Goal: Task Accomplishment & Management: Manage account settings

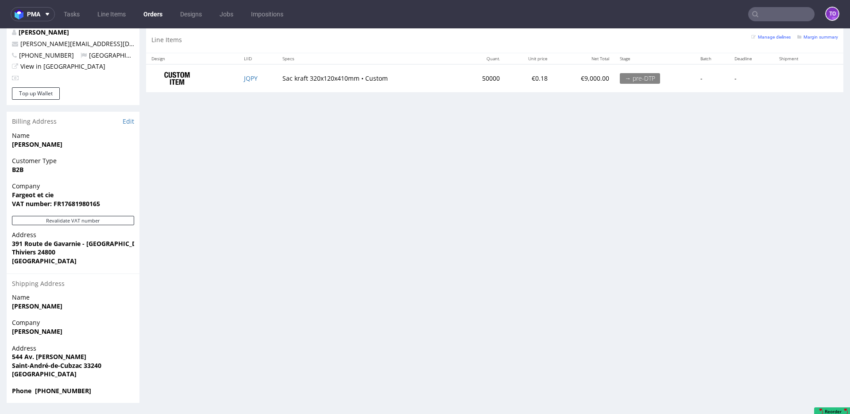
scroll to position [328, 0]
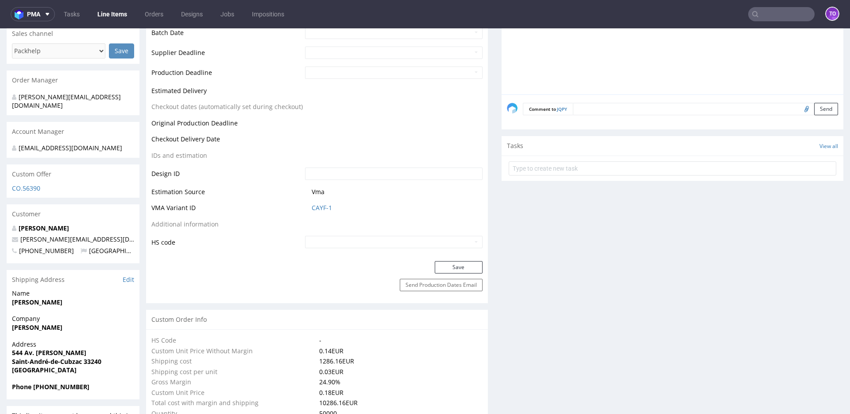
scroll to position [353, 0]
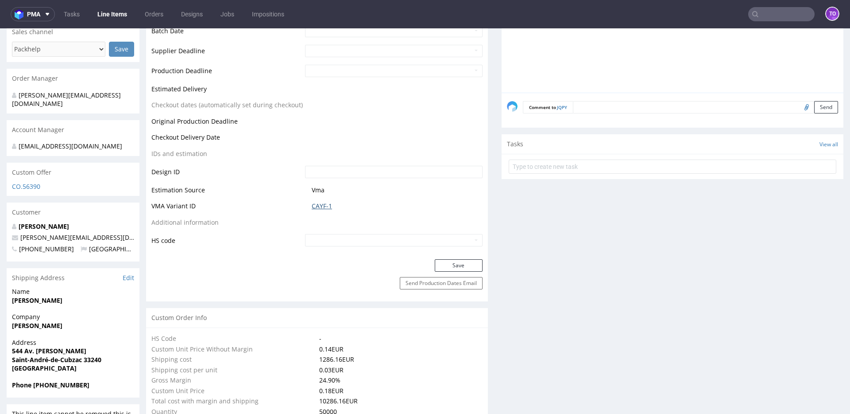
click at [318, 207] on link "CAYF-1" at bounding box center [322, 205] width 20 height 9
click at [319, 202] on link "CAYF-1" at bounding box center [322, 205] width 20 height 9
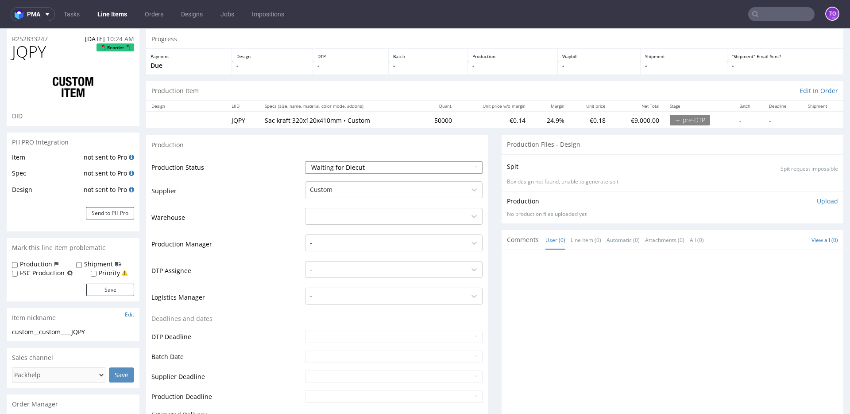
scroll to position [0, 0]
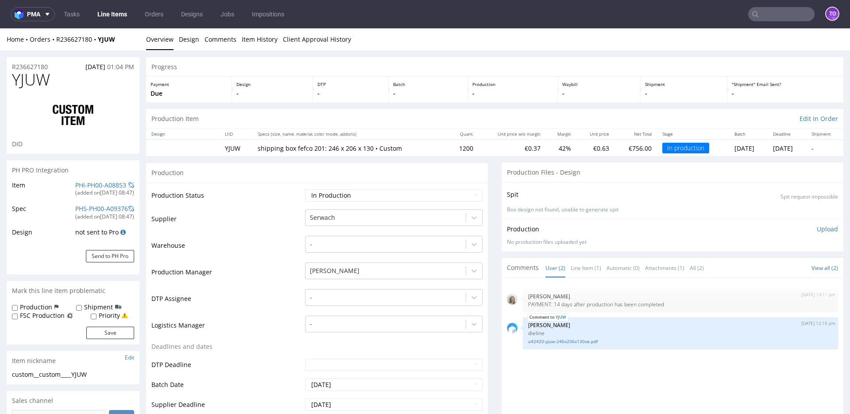
scroll to position [6, 0]
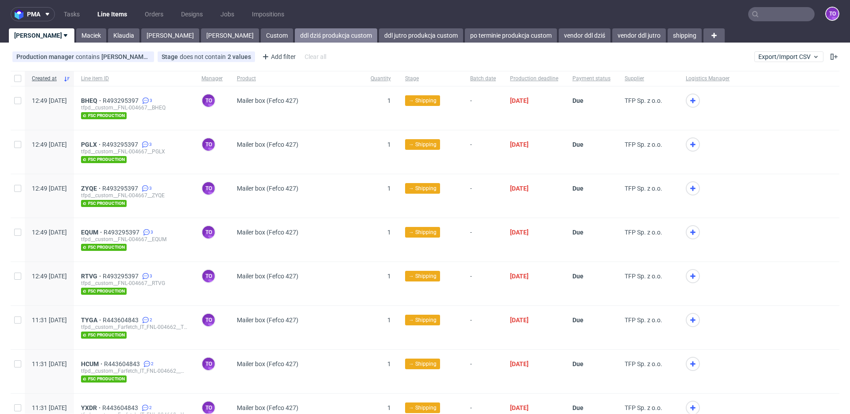
click at [295, 38] on link "ddl dziś produkcja custom" at bounding box center [336, 35] width 82 height 14
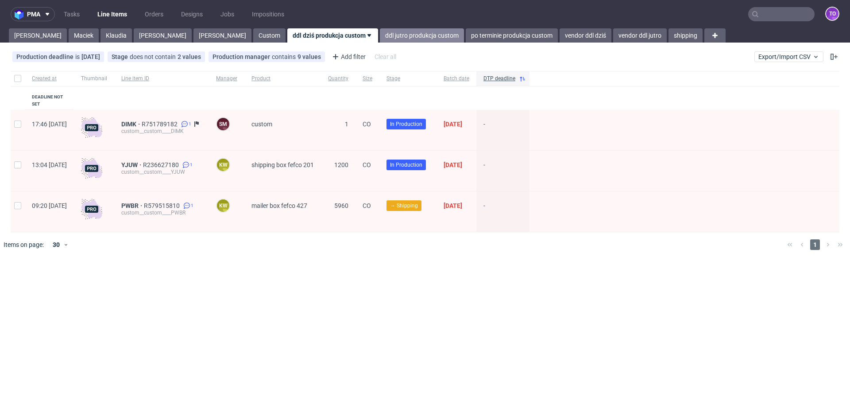
click at [380, 28] on link "ddl jutro produkcja custom" at bounding box center [422, 35] width 84 height 14
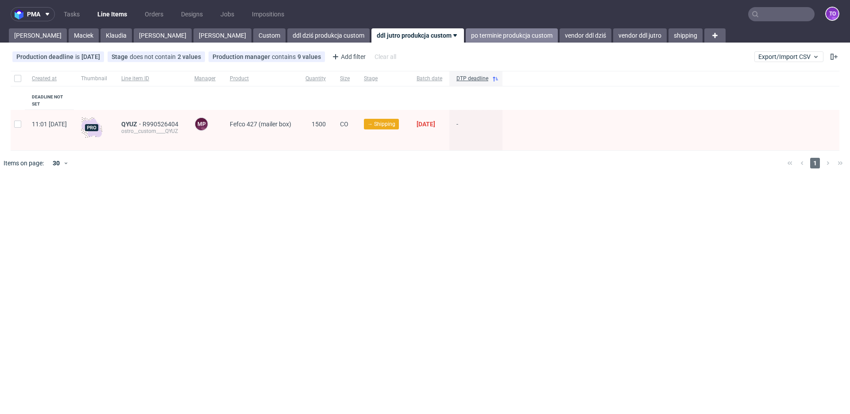
click at [466, 32] on link "po terminie produkcja custom" at bounding box center [512, 35] width 92 height 14
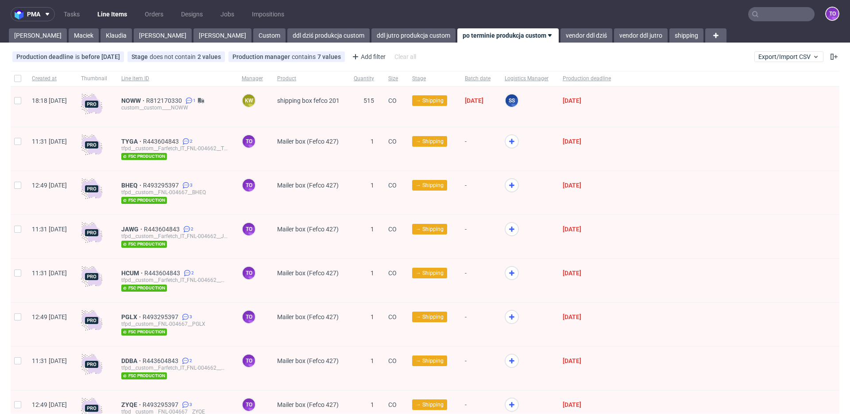
click at [19, 44] on div "pma Tasks Line Items Orders Designs Jobs Impositions to Tomasz Maciek Klaudia M…" at bounding box center [425, 207] width 850 height 414
click at [18, 39] on link "Tomasz" at bounding box center [38, 35] width 58 height 14
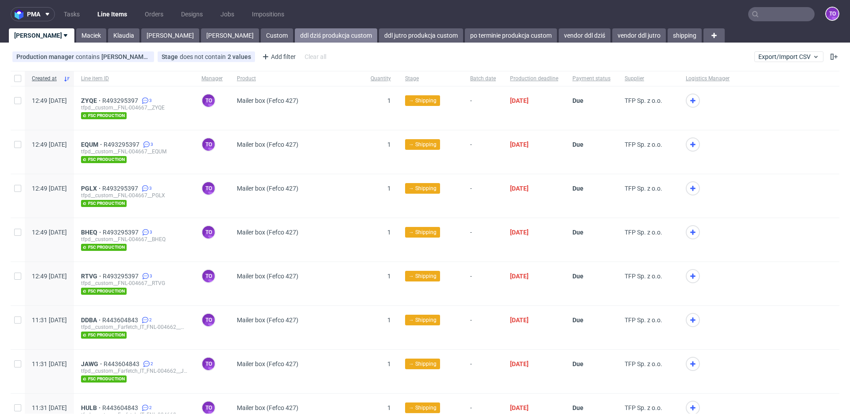
click at [295, 40] on link "ddl dziś produkcja custom" at bounding box center [336, 35] width 82 height 14
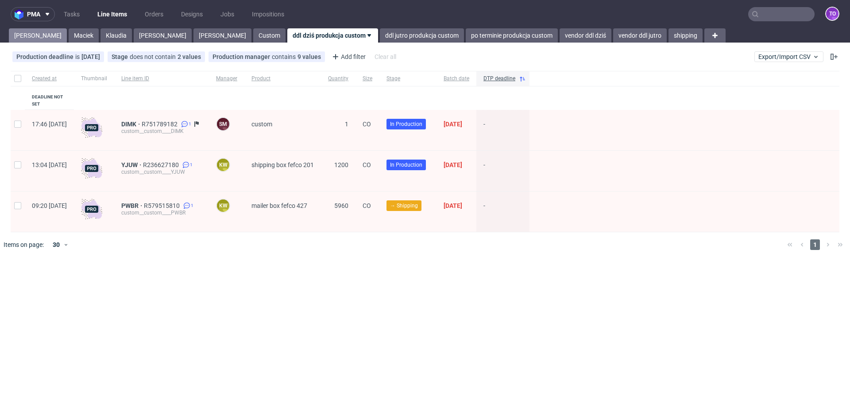
click at [27, 36] on link "Tomasz" at bounding box center [38, 35] width 58 height 14
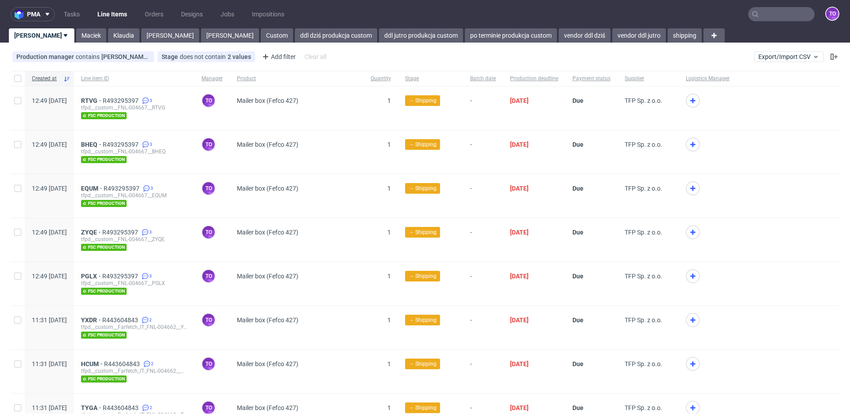
scroll to position [476, 0]
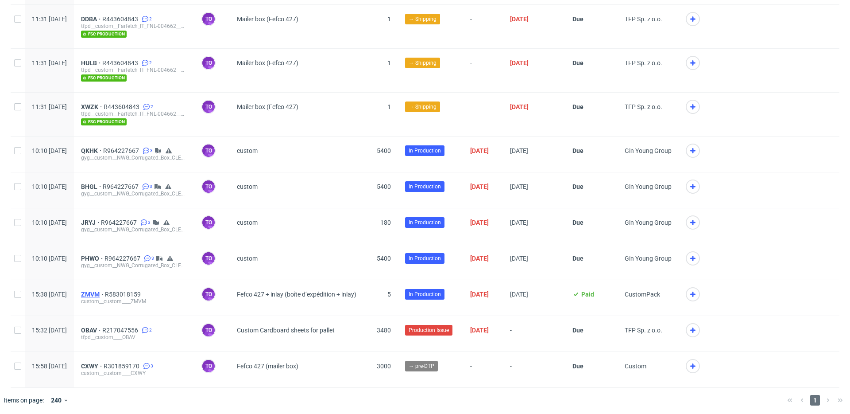
click at [105, 292] on span "ZMVM" at bounding box center [93, 293] width 24 height 7
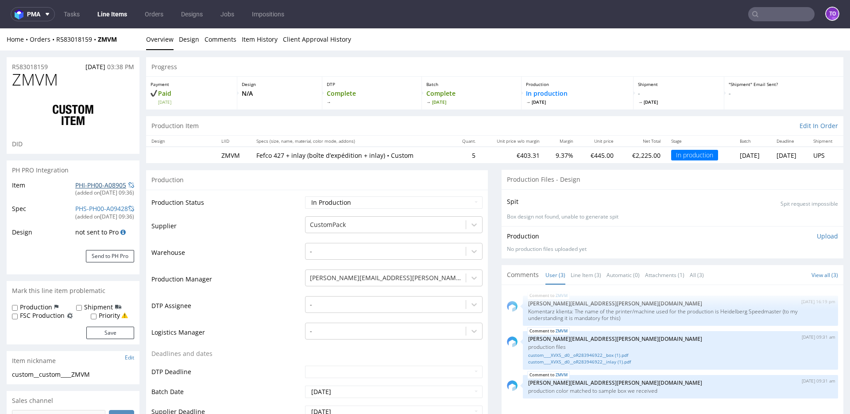
click at [98, 188] on link "PHI-PH00-A08905" at bounding box center [100, 185] width 51 height 8
click at [104, 14] on link "Line Items" at bounding box center [112, 14] width 40 height 14
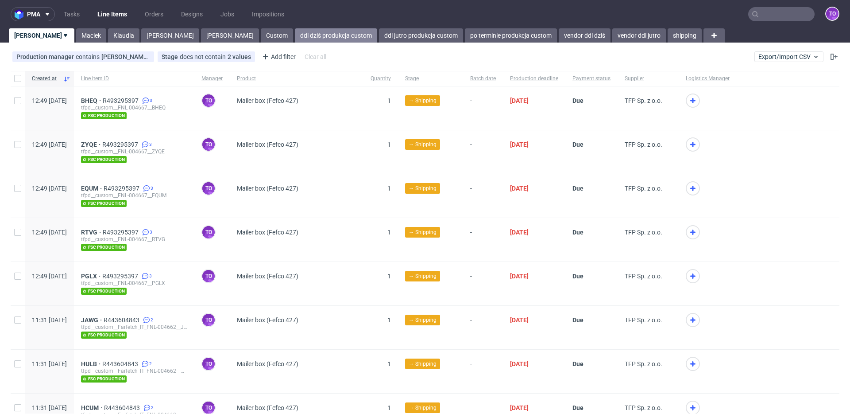
click at [295, 37] on link "ddl dziś produkcja custom" at bounding box center [336, 35] width 82 height 14
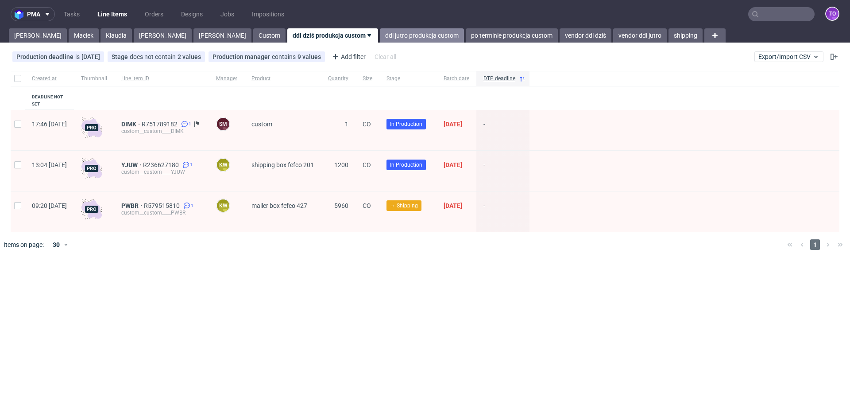
click at [380, 35] on link "ddl jutro produkcja custom" at bounding box center [422, 35] width 84 height 14
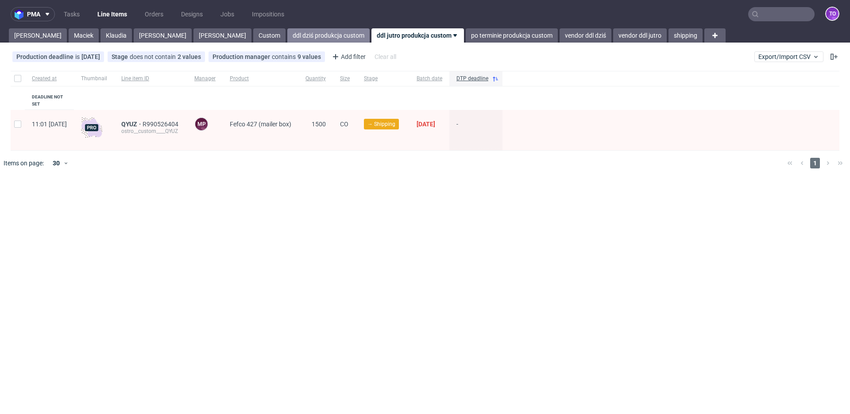
click at [287, 35] on link "ddl dziś produkcja custom" at bounding box center [328, 35] width 82 height 14
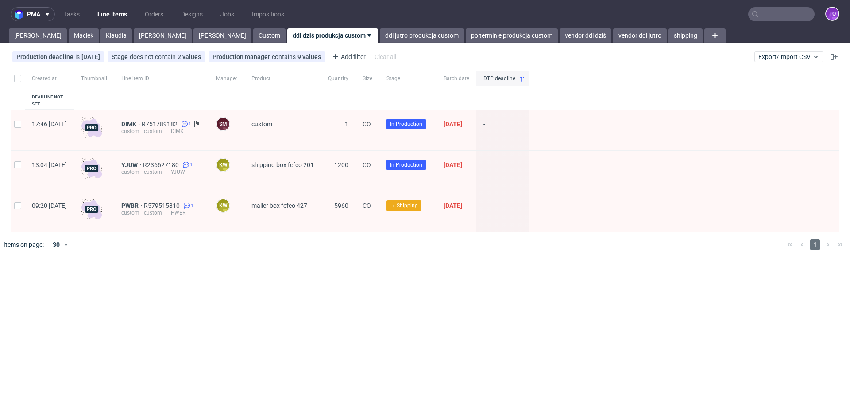
click at [67, 37] on div "Maciek" at bounding box center [83, 35] width 32 height 14
click at [36, 36] on link "Tomasz" at bounding box center [38, 35] width 58 height 14
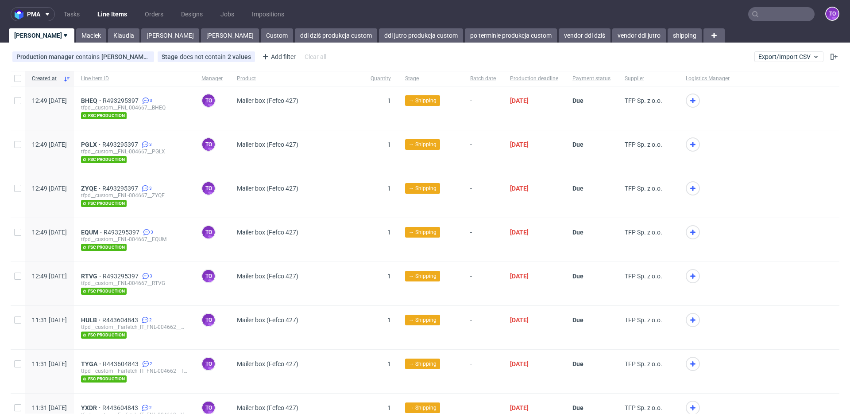
scroll to position [476, 0]
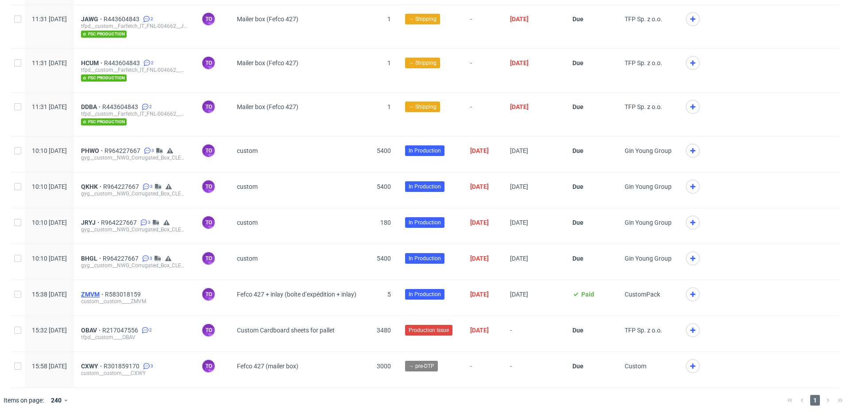
click at [105, 293] on span "ZMVM" at bounding box center [93, 293] width 24 height 7
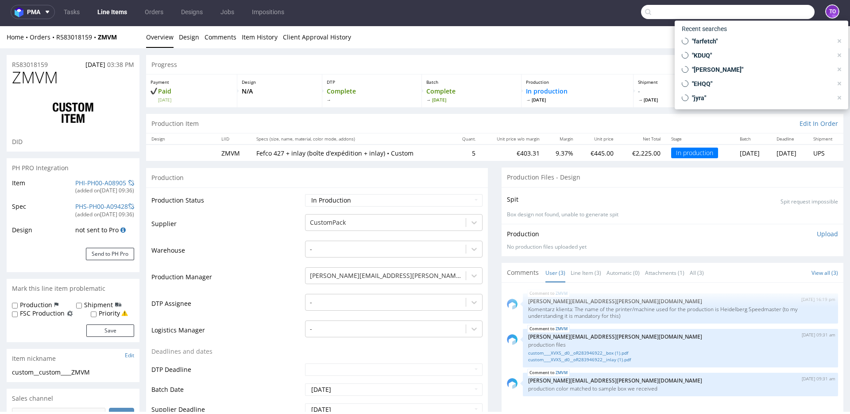
click at [764, 14] on input "text" at bounding box center [728, 12] width 174 height 14
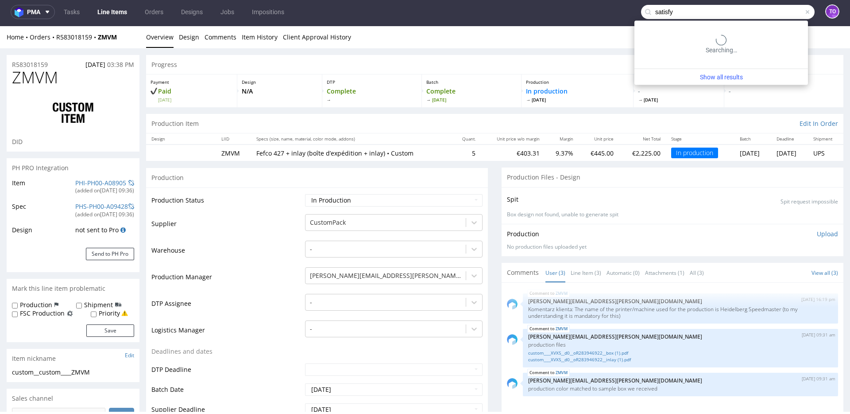
type input "satisfy"
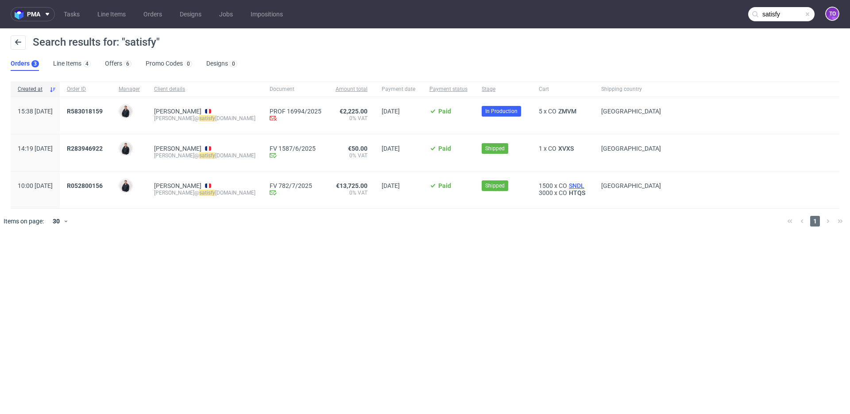
click at [567, 187] on span "SNDL" at bounding box center [576, 185] width 19 height 7
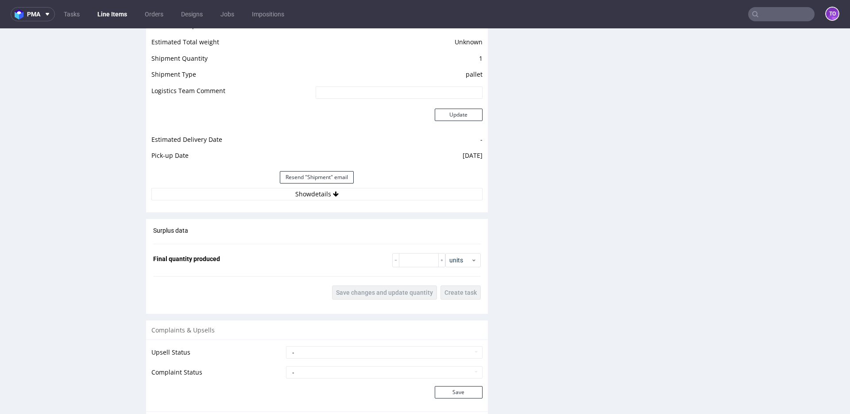
scroll to position [1070, 0]
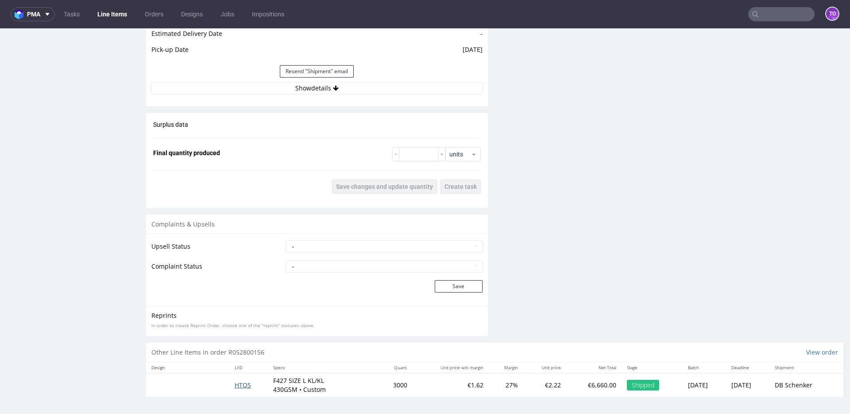
click at [238, 383] on span "HTQS" at bounding box center [243, 384] width 16 height 8
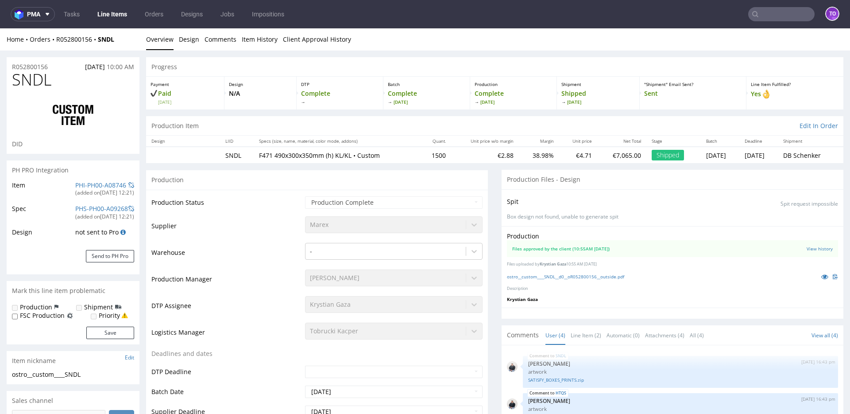
click at [116, 14] on link "Line Items" at bounding box center [112, 14] width 40 height 14
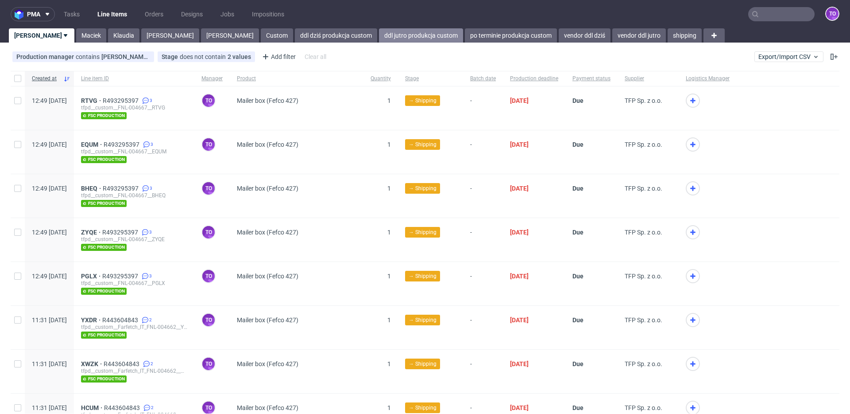
click at [379, 35] on link "ddl jutro produkcja custom" at bounding box center [421, 35] width 84 height 14
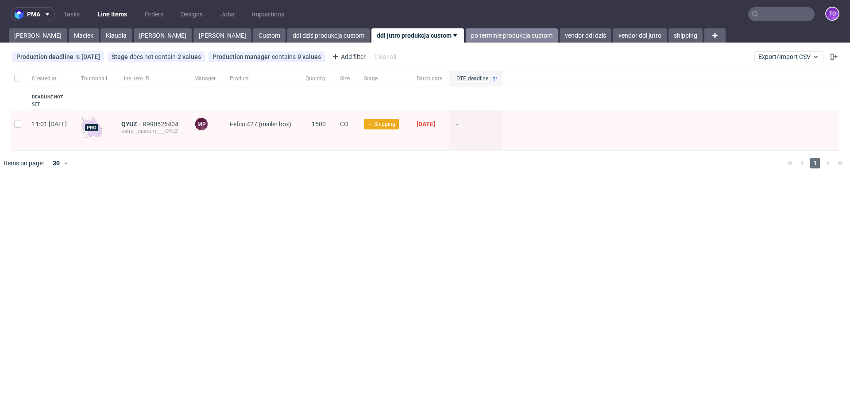
click at [466, 36] on link "po terminie produkcja custom" at bounding box center [512, 35] width 92 height 14
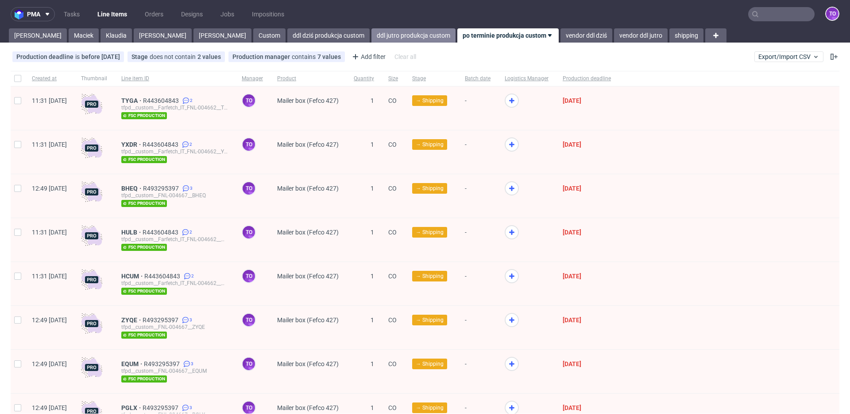
click at [372, 32] on link "ddl jutro produkcja custom" at bounding box center [414, 35] width 84 height 14
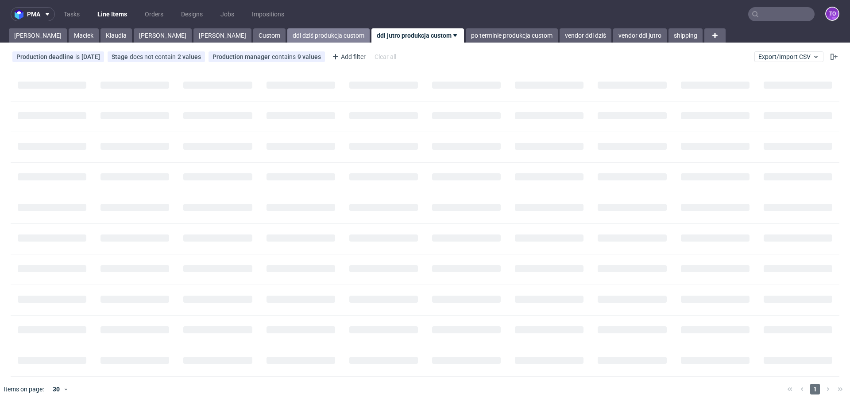
click at [287, 34] on link "ddl dziś produkcja custom" at bounding box center [328, 35] width 82 height 14
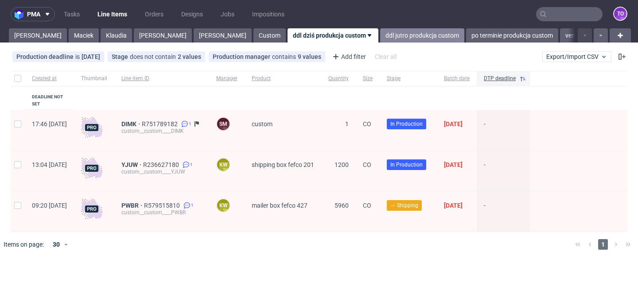
click at [380, 33] on link "ddl jutro produkcja custom" at bounding box center [422, 35] width 84 height 14
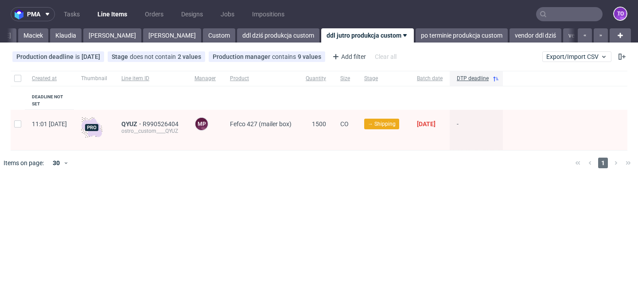
scroll to position [0, 53]
click at [234, 35] on link "ddl dziś produkcja custom" at bounding box center [275, 35] width 82 height 14
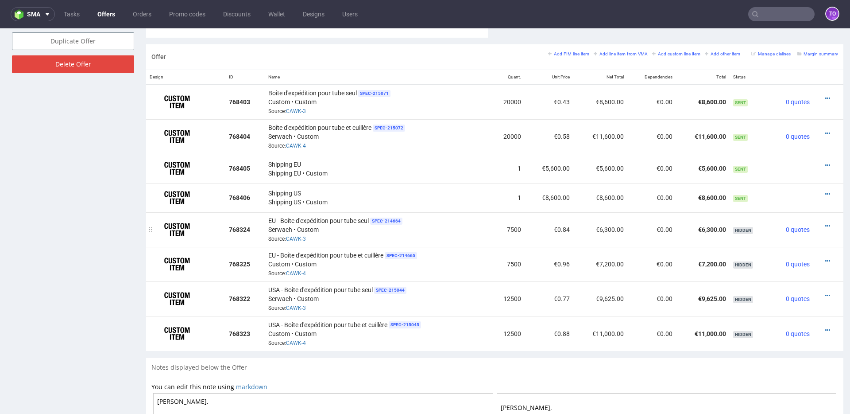
scroll to position [549, 0]
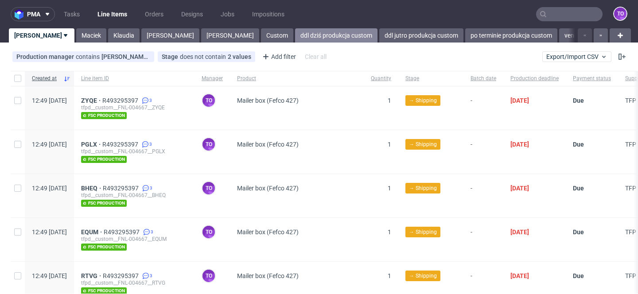
click at [295, 33] on link "ddl dziś produkcja custom" at bounding box center [336, 35] width 82 height 14
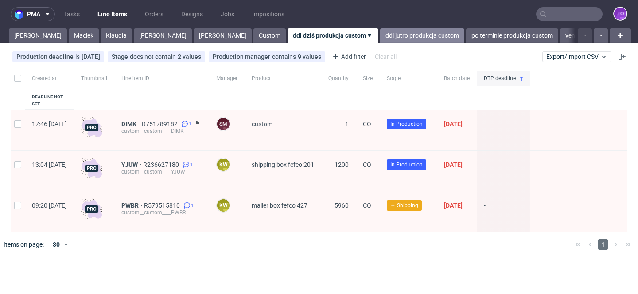
click at [380, 35] on link "ddl jutro produkcja custom" at bounding box center [422, 35] width 84 height 14
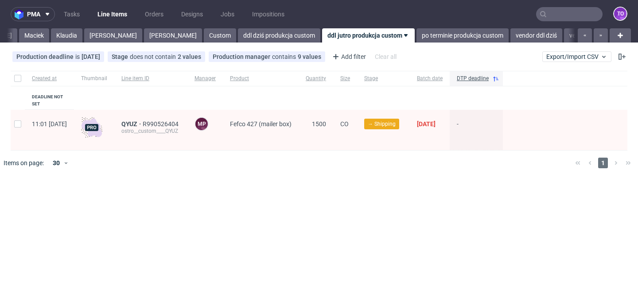
scroll to position [0, 53]
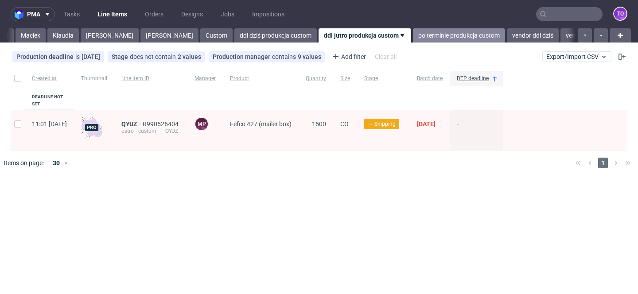
click at [413, 29] on link "po terminie produkcja custom" at bounding box center [459, 35] width 92 height 14
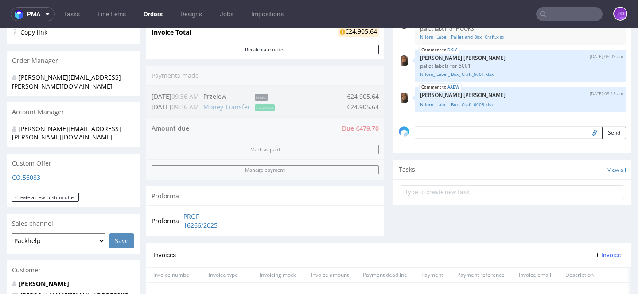
scroll to position [494, 0]
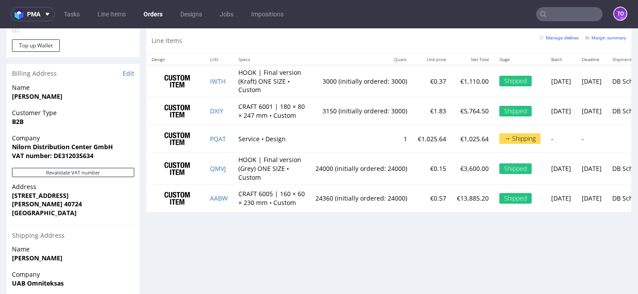
click at [384, 133] on td "1" at bounding box center [361, 139] width 102 height 28
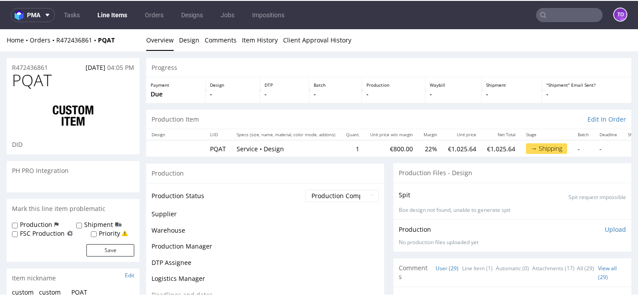
scroll to position [924, 0]
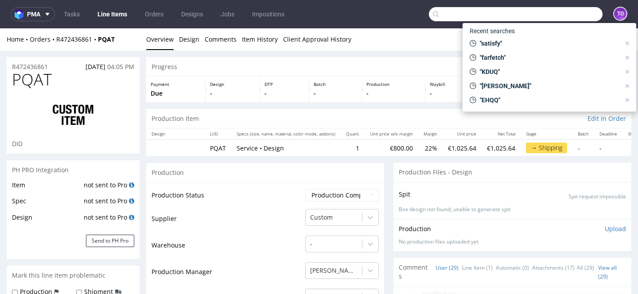
click at [563, 16] on input "text" at bounding box center [516, 14] width 174 height 14
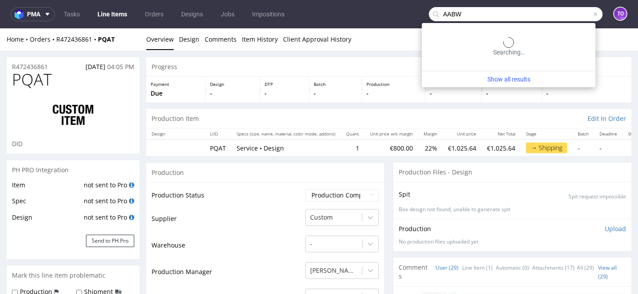
type input "AABW"
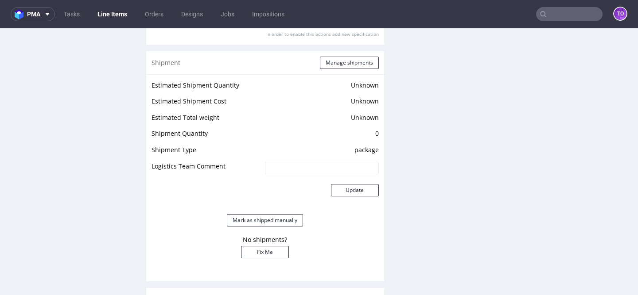
scroll to position [984, 0]
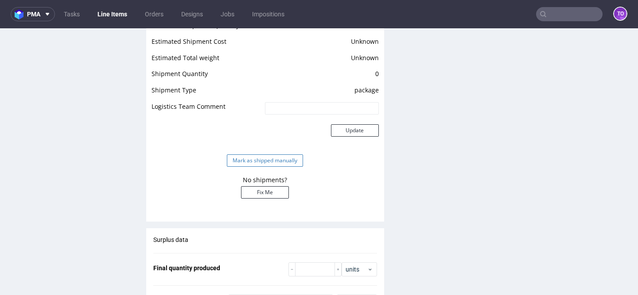
click at [271, 162] on button "Mark as shipped manually" at bounding box center [265, 161] width 76 height 12
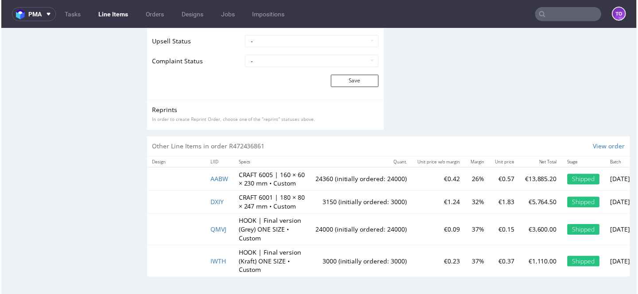
scroll to position [924, 0]
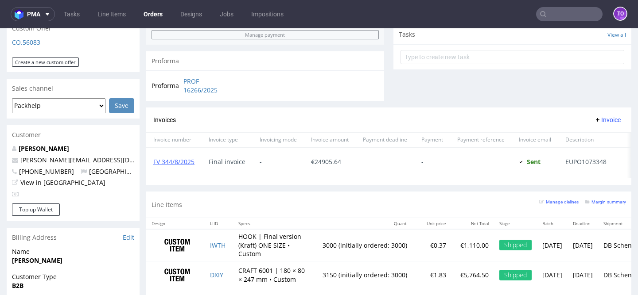
scroll to position [459, 0]
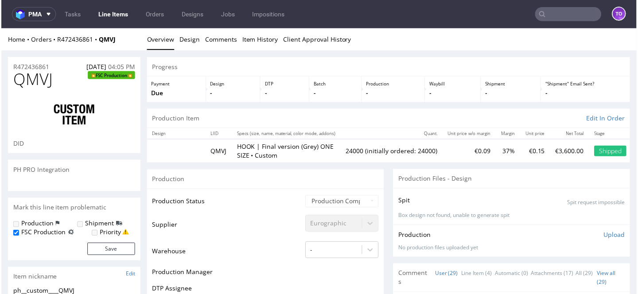
scroll to position [924, 0]
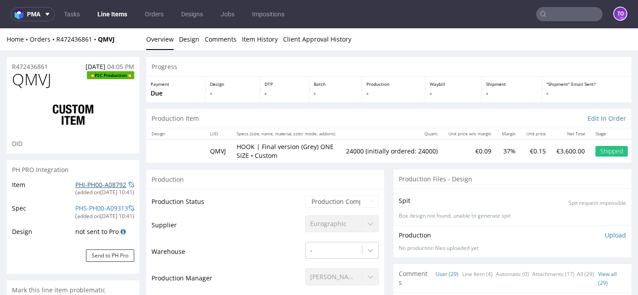
click at [93, 188] on link "PHI-PH00-A08792" at bounding box center [100, 185] width 51 height 8
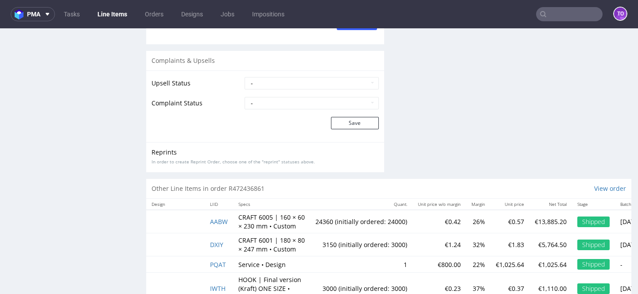
scroll to position [1429, 0]
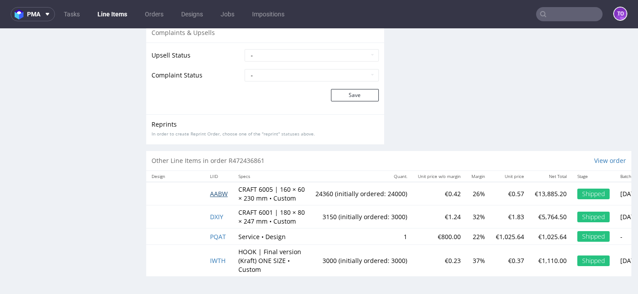
click at [215, 190] on span "AABW" at bounding box center [219, 194] width 18 height 8
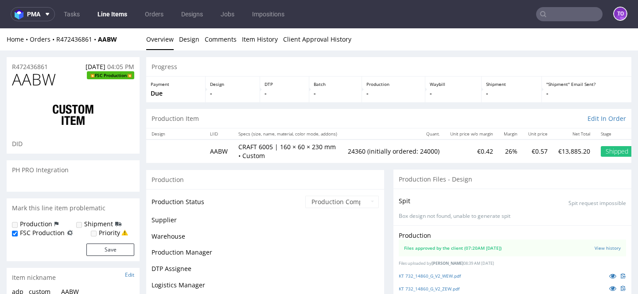
scroll to position [924, 0]
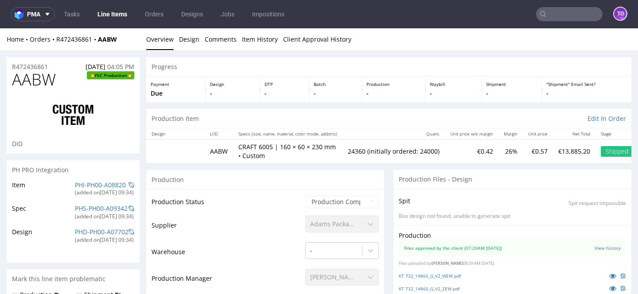
type input "24360"
click at [83, 186] on link "PHI-PH00-A08820" at bounding box center [100, 185] width 51 height 8
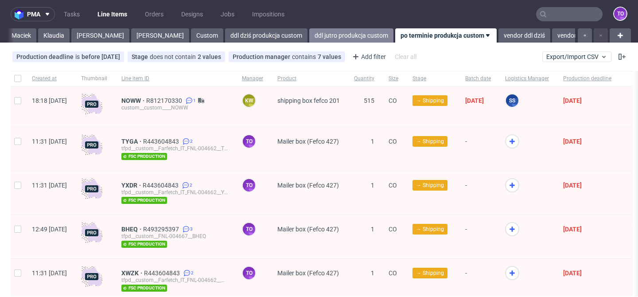
click at [309, 37] on link "ddl jutro produkcja custom" at bounding box center [351, 35] width 84 height 14
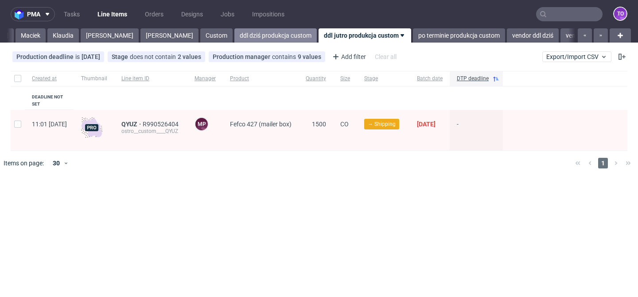
click at [234, 40] on link "ddl dziś produkcja custom" at bounding box center [275, 35] width 82 height 14
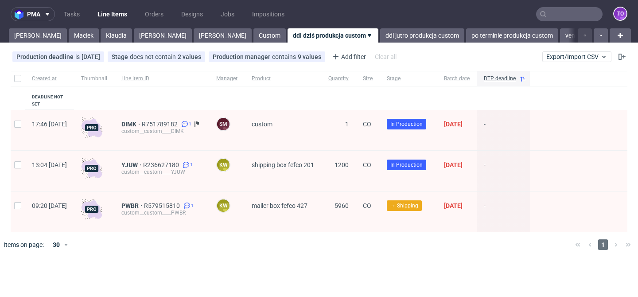
click at [577, 12] on input "text" at bounding box center [569, 14] width 66 height 14
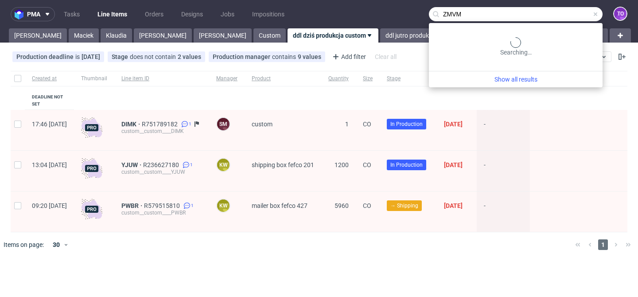
type input "ZMVM"
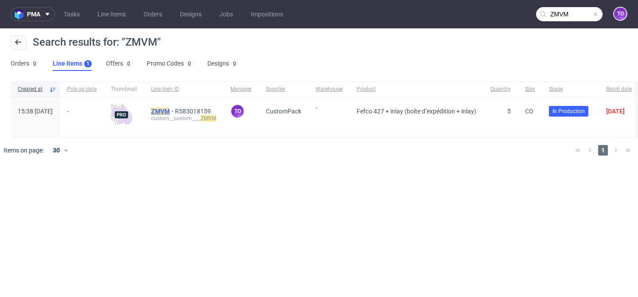
click at [170, 110] on mark "ZMVM" at bounding box center [160, 111] width 19 height 7
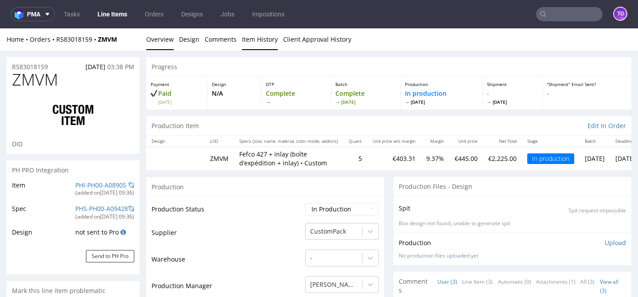
click at [249, 40] on link "Item History" at bounding box center [260, 39] width 36 height 22
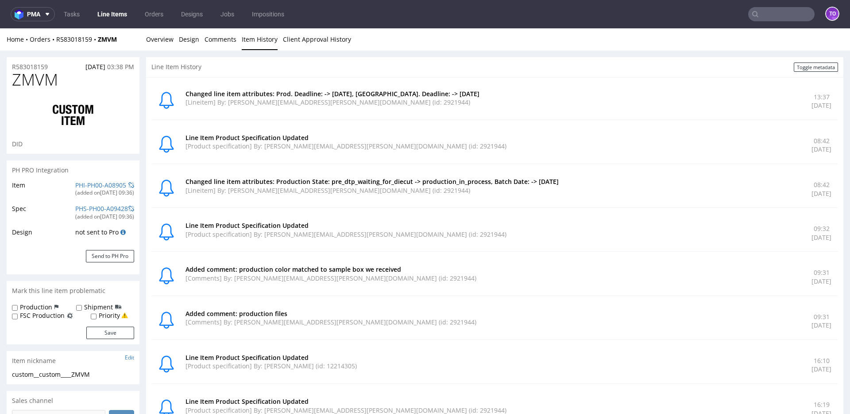
click at [110, 10] on link "Line Items" at bounding box center [112, 14] width 40 height 14
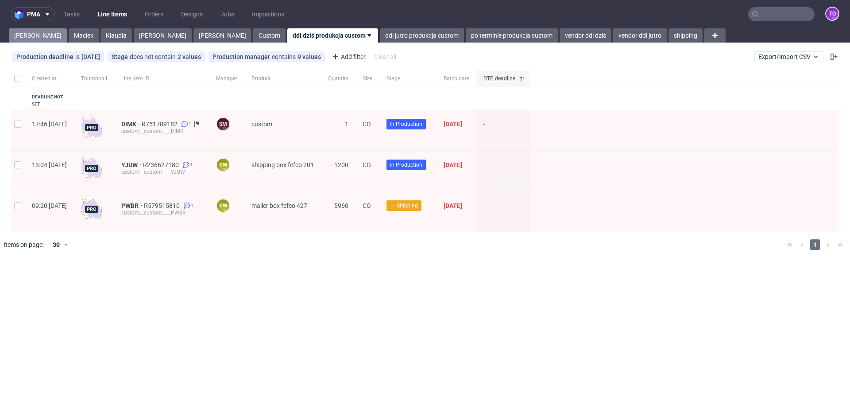
click at [25, 40] on link "Tomasz" at bounding box center [38, 35] width 58 height 14
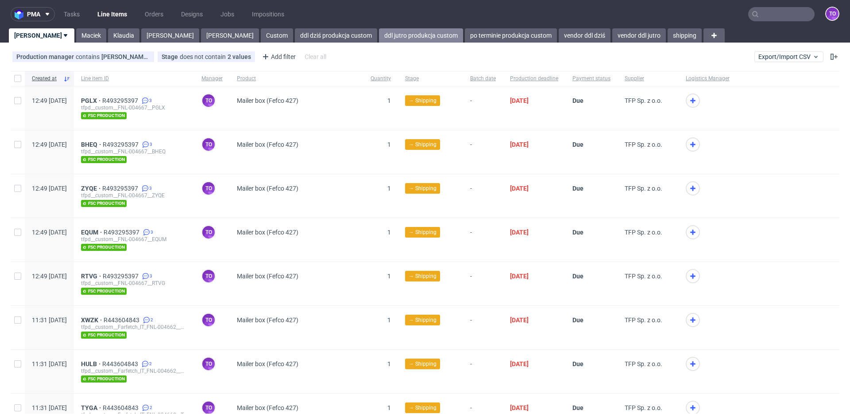
click at [379, 35] on link "ddl jutro produkcja custom" at bounding box center [421, 35] width 84 height 14
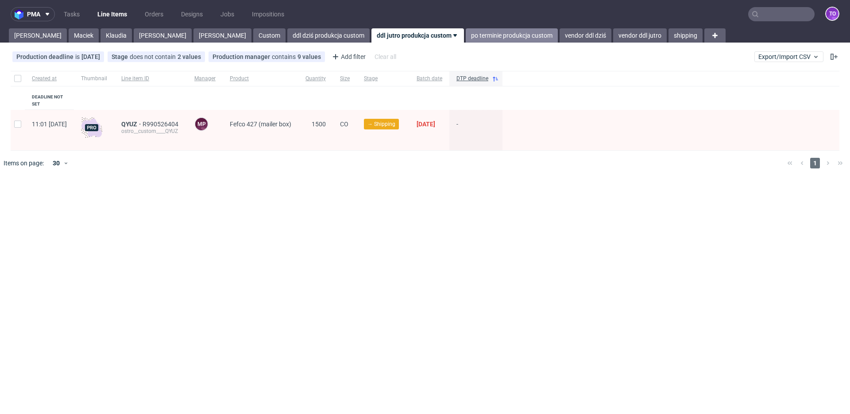
click at [466, 35] on link "po terminie produkcja custom" at bounding box center [512, 35] width 92 height 14
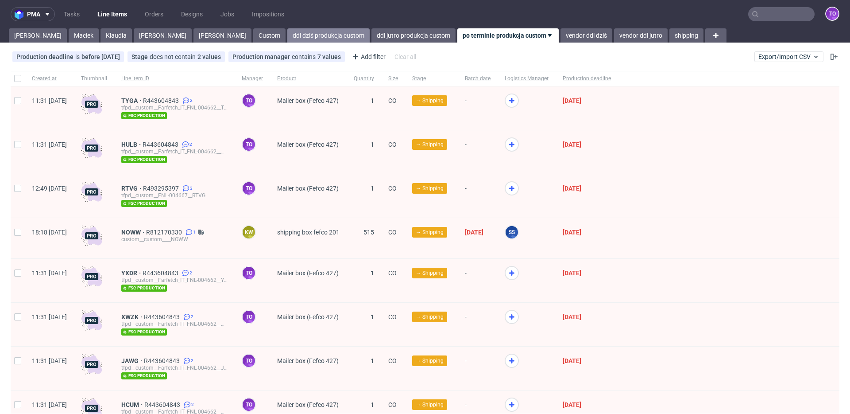
click at [287, 36] on link "ddl dziś produkcja custom" at bounding box center [328, 35] width 82 height 14
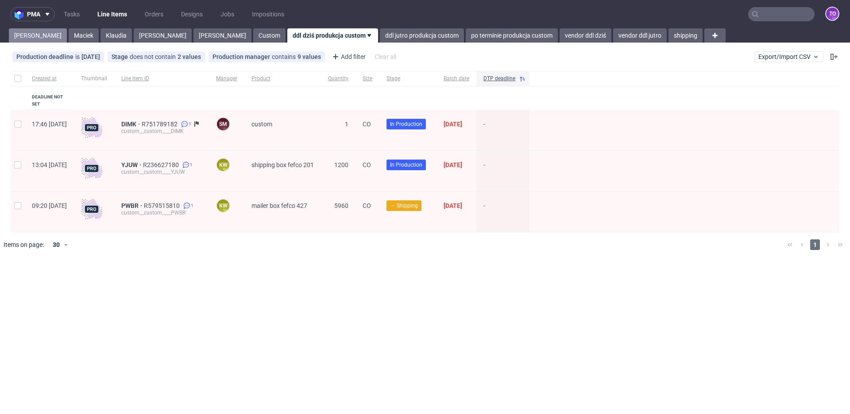
click at [25, 34] on link "Tomasz" at bounding box center [38, 35] width 58 height 14
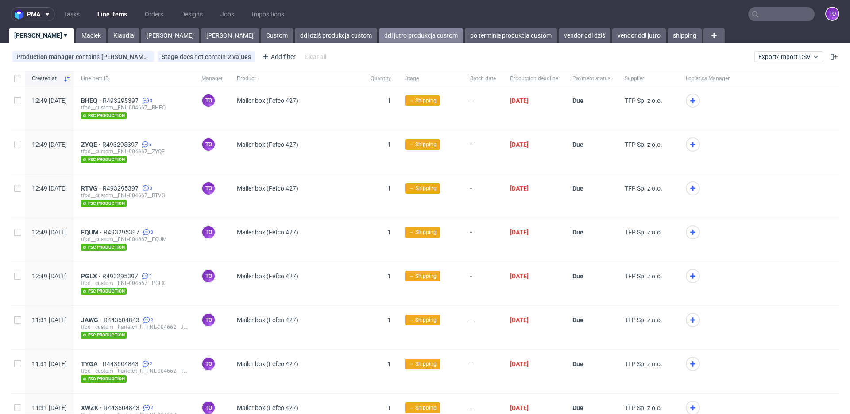
click at [379, 41] on link "ddl jutro produkcja custom" at bounding box center [421, 35] width 84 height 14
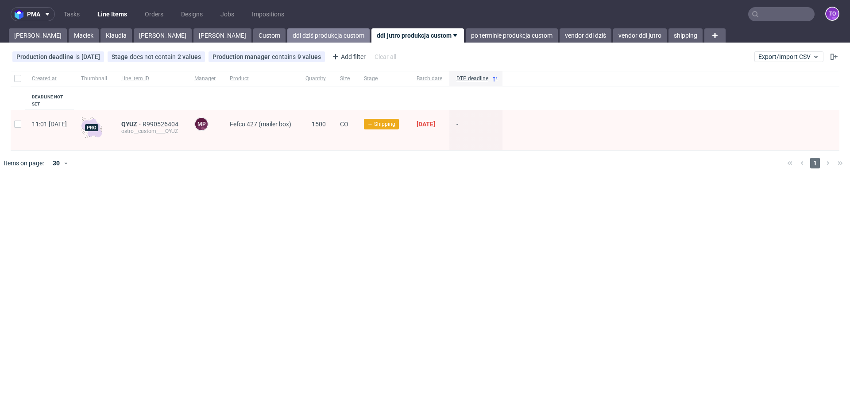
click at [287, 35] on link "ddl dziś produkcja custom" at bounding box center [328, 35] width 82 height 14
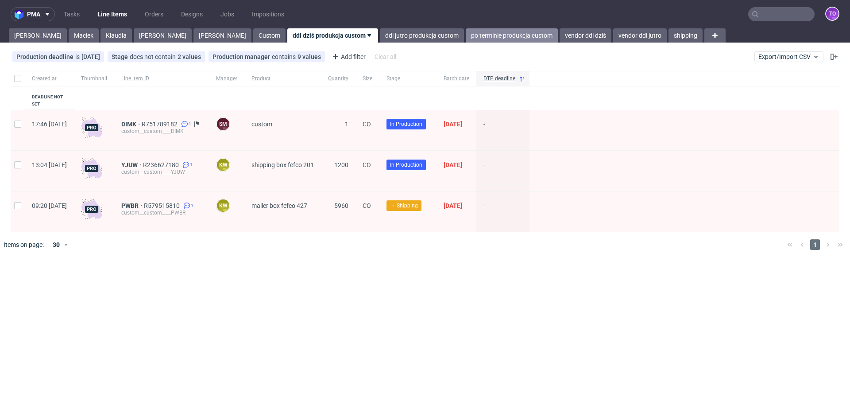
click at [466, 39] on link "po terminie produkcja custom" at bounding box center [512, 35] width 92 height 14
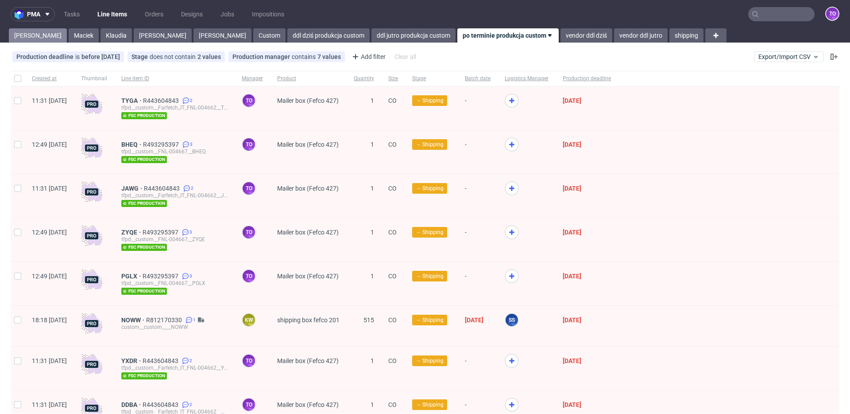
click at [26, 38] on link "Tomasz" at bounding box center [38, 35] width 58 height 14
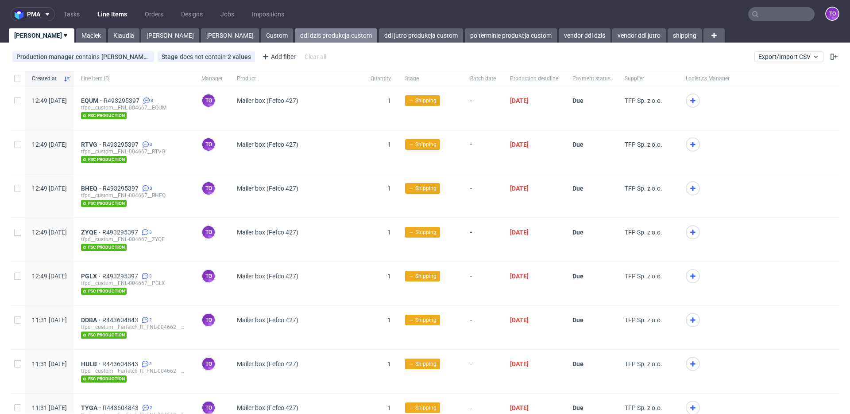
click at [295, 37] on link "ddl dziś produkcja custom" at bounding box center [336, 35] width 82 height 14
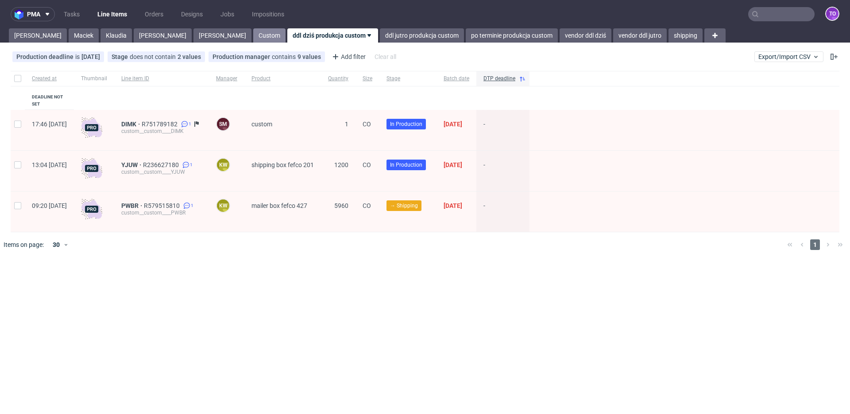
click at [253, 37] on link "Custom" at bounding box center [269, 35] width 32 height 14
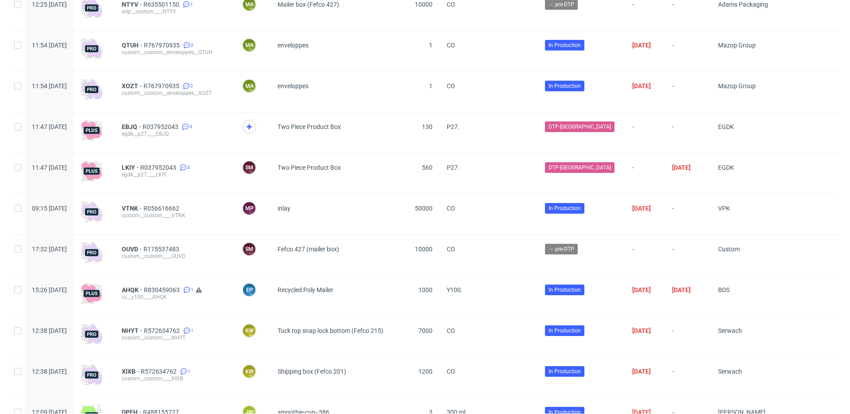
scroll to position [1653, 0]
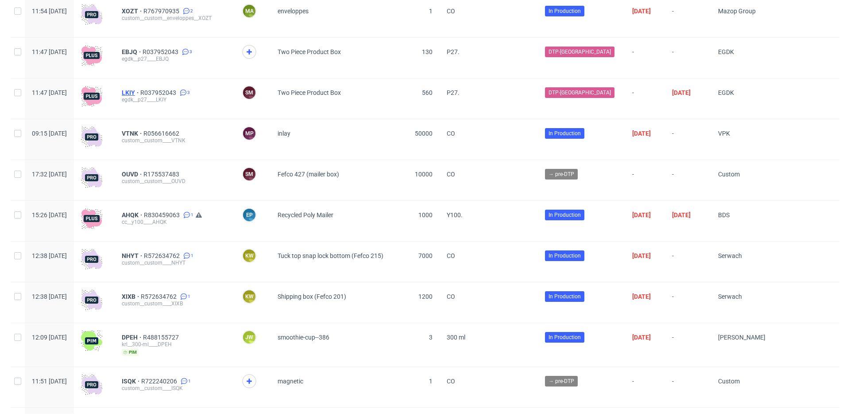
click at [140, 96] on span "LKIY" at bounding box center [131, 92] width 19 height 7
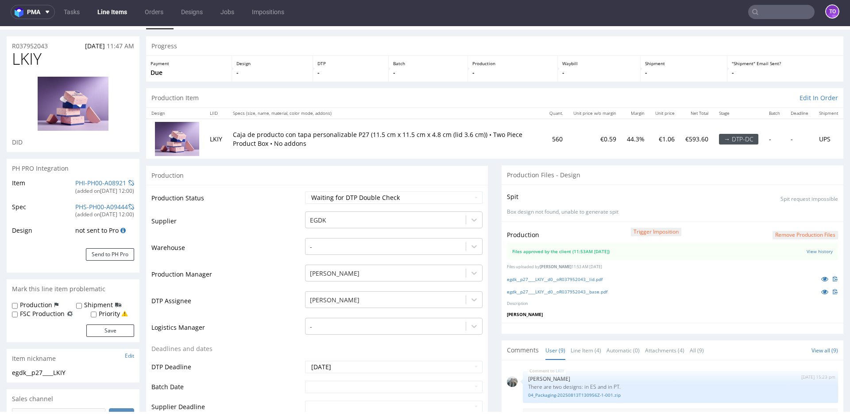
scroll to position [19, 0]
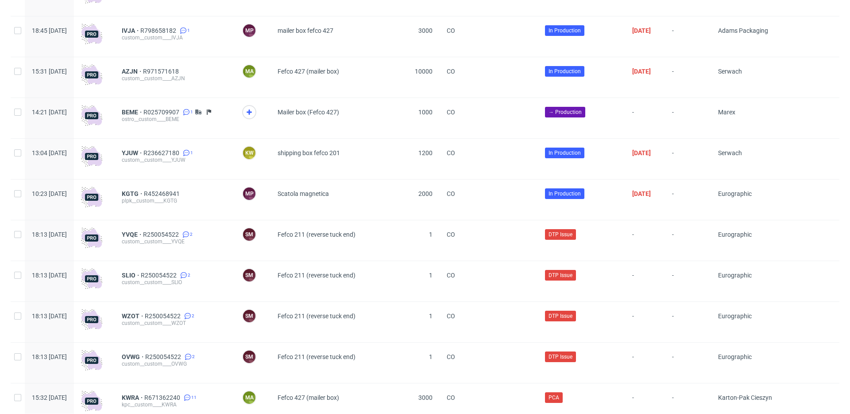
scroll to position [6121, 0]
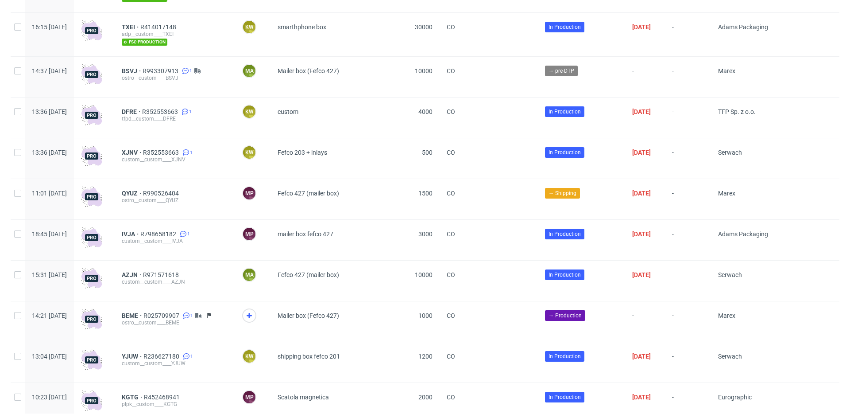
click at [359, 97] on div "Mailer box (Fefco 427)" at bounding box center [338, 77] width 134 height 40
click at [143, 296] on span "BEME" at bounding box center [133, 315] width 22 height 7
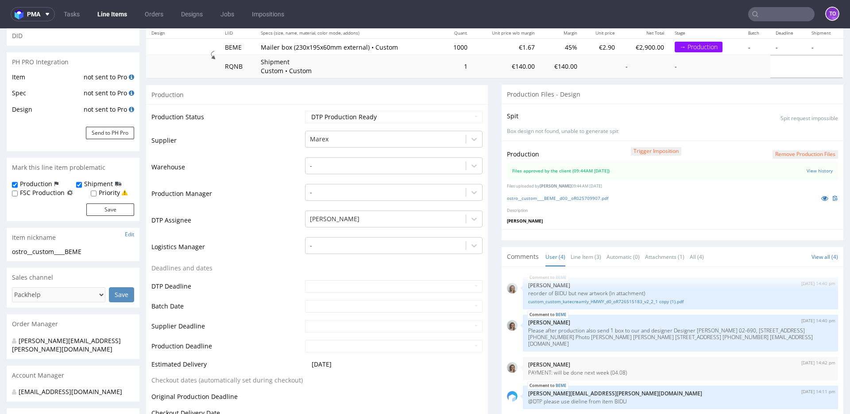
scroll to position [8, 0]
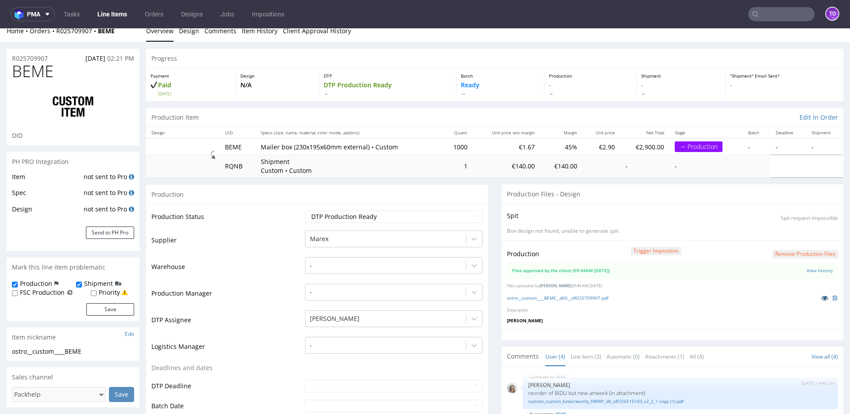
click at [637, 296] on icon at bounding box center [824, 297] width 7 height 6
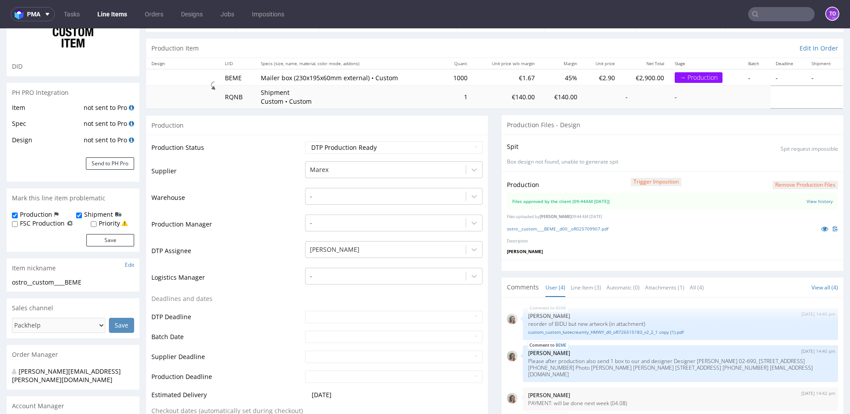
scroll to position [0, 0]
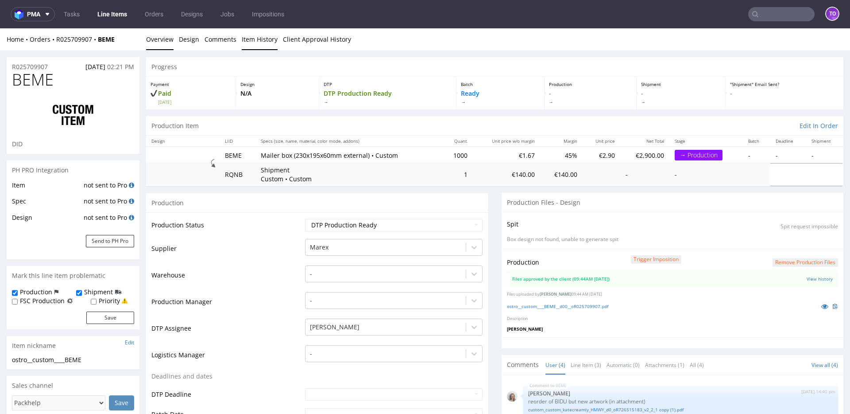
click at [244, 39] on link "Item History" at bounding box center [260, 39] width 36 height 22
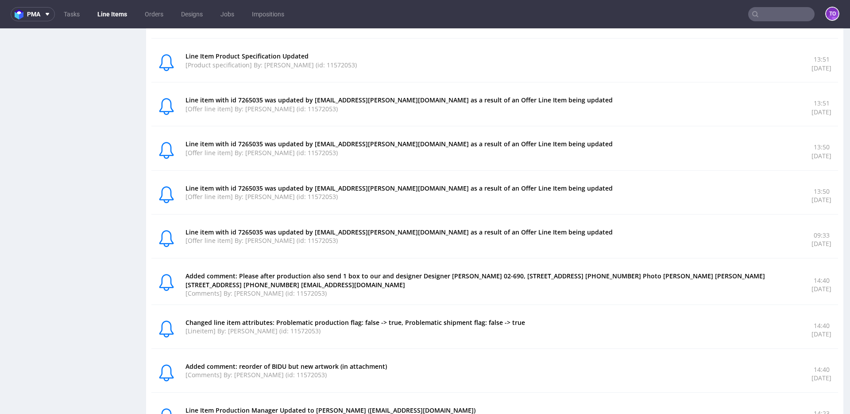
scroll to position [924, 0]
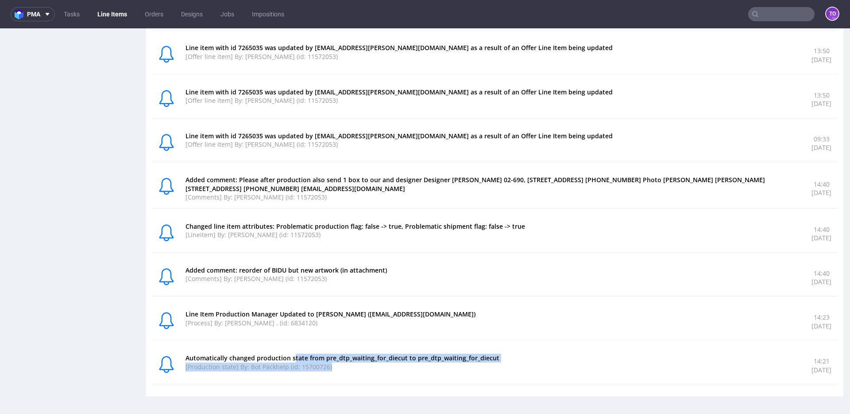
drag, startPoint x: 343, startPoint y: 366, endPoint x: 286, endPoint y: 331, distance: 67.1
click at [286, 296] on div "Automatically changed production state from pre_dtp_waiting_for_diecut to pre_d…" at bounding box center [494, 364] width 616 height 23
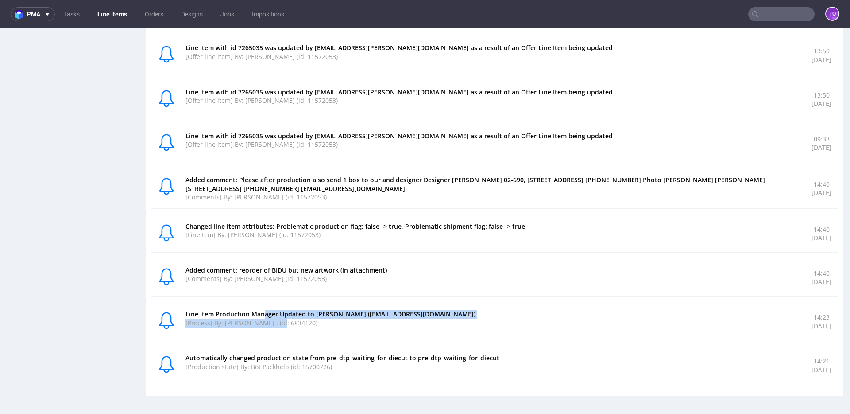
drag, startPoint x: 286, startPoint y: 321, endPoint x: 252, endPoint y: 308, distance: 36.6
click at [256, 296] on div "Line Item Production Manager Updated to Klaudia Wiśniewska (klaudia.wisniewska@…" at bounding box center [494, 321] width 687 height 37
drag, startPoint x: 274, startPoint y: 282, endPoint x: 248, endPoint y: 269, distance: 29.1
click at [254, 273] on div "Added comment: reorder of BIDU but new artwork (in attachment) [Comments] By: M…" at bounding box center [494, 277] width 616 height 23
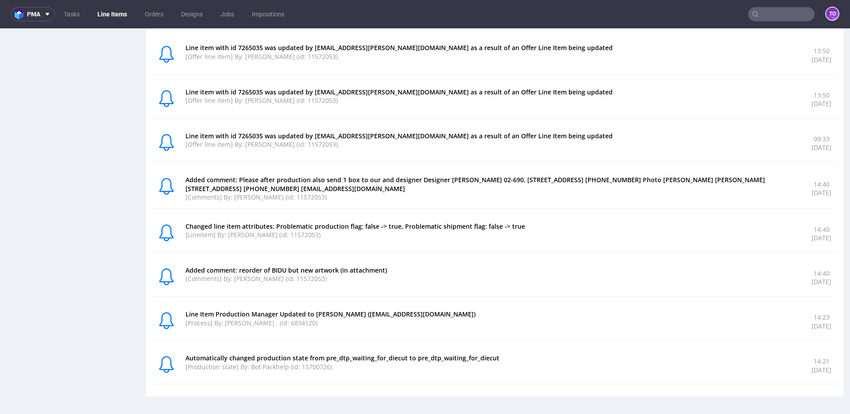
drag, startPoint x: 256, startPoint y: 237, endPoint x: 249, endPoint y: 235, distance: 7.0
click at [252, 236] on div "Changed line item attributes: Problematic production flag: false -> true, Probl…" at bounding box center [494, 233] width 616 height 23
drag, startPoint x: 275, startPoint y: 196, endPoint x: 245, endPoint y: 178, distance: 35.8
click at [258, 187] on div "Added comment: Please after production also send 1 box to our and designer Desi…" at bounding box center [494, 188] width 616 height 26
drag, startPoint x: 274, startPoint y: 153, endPoint x: 246, endPoint y: 141, distance: 30.4
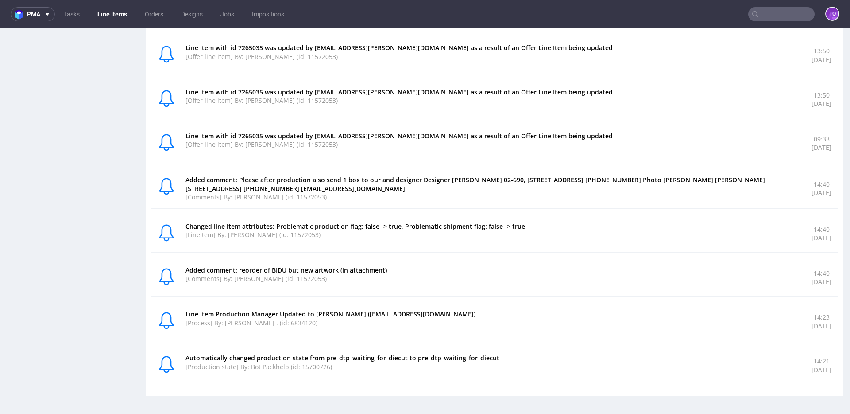
click at [263, 147] on div "Line item with id 7265035 was updated by monika.pozniak@packhelp.com as a resul…" at bounding box center [494, 143] width 616 height 23
drag, startPoint x: 272, startPoint y: 93, endPoint x: 262, endPoint y: 98, distance: 11.5
click at [267, 90] on div "Line item with id 7265035 was updated by monika.pozniak@packhelp.com as a resul…" at bounding box center [494, 99] width 616 height 23
drag, startPoint x: 194, startPoint y: 316, endPoint x: 353, endPoint y: 313, distance: 158.6
click at [353, 296] on p "Line Item Production Manager Updated to Klaudia Wiśniewska (klaudia.wisniewska@…" at bounding box center [494, 314] width 616 height 9
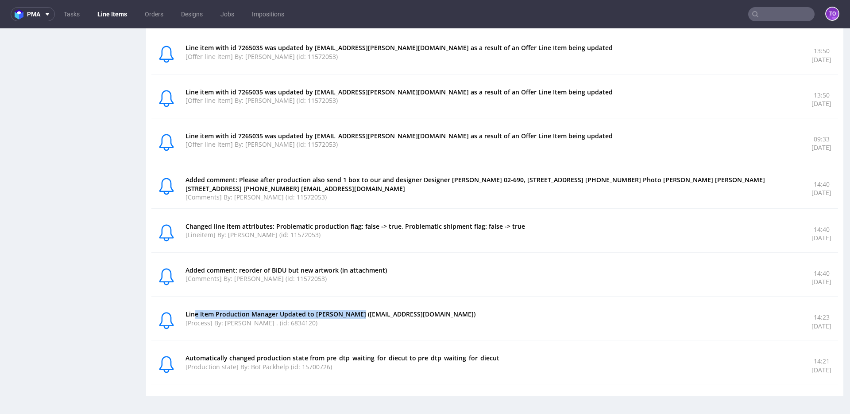
click at [353, 296] on p "Line Item Production Manager Updated to Klaudia Wiśniewska (klaudia.wisniewska@…" at bounding box center [494, 314] width 616 height 9
drag, startPoint x: 518, startPoint y: 312, endPoint x: 393, endPoint y: 332, distance: 126.5
click at [411, 296] on div "Line Item Production Manager Updated to Klaudia Wiśniewska (klaudia.wisniewska@…" at bounding box center [494, 321] width 616 height 23
click at [292, 296] on div "Line Item Production Manager Updated to Klaudia Wiśniewska (klaudia.wisniewska@…" at bounding box center [494, 321] width 687 height 37
drag, startPoint x: 310, startPoint y: 327, endPoint x: 188, endPoint y: 302, distance: 124.0
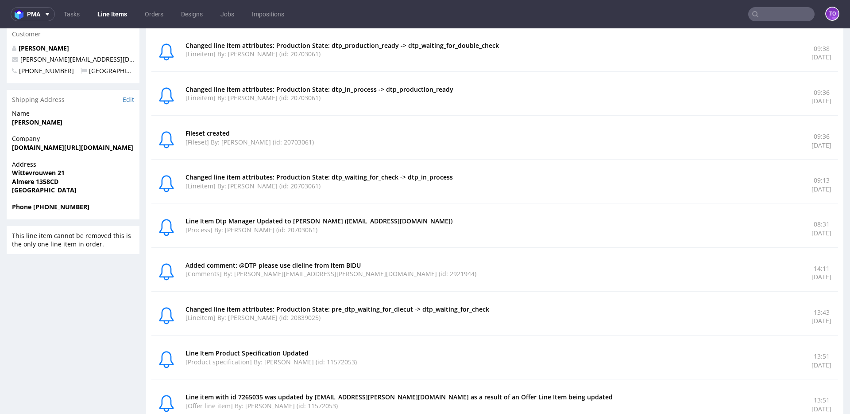
scroll to position [0, 0]
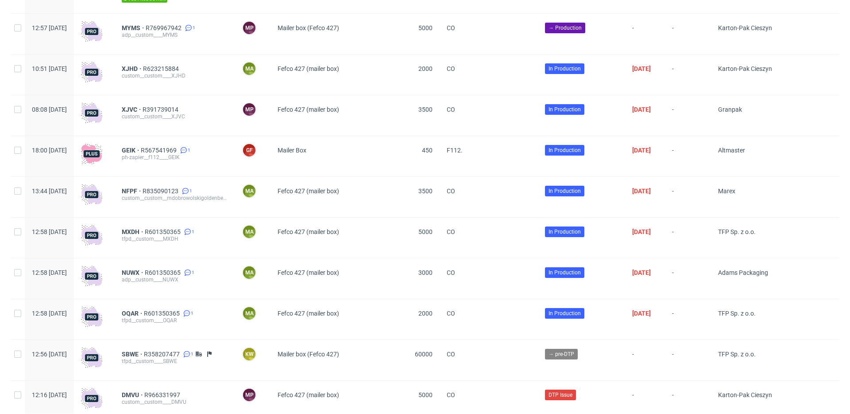
scroll to position [4134, 0]
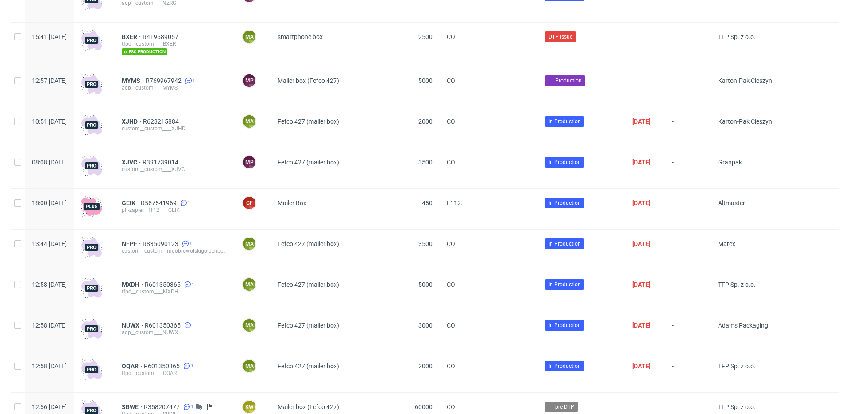
click at [582, 85] on span "→ Production" at bounding box center [565, 81] width 33 height 8
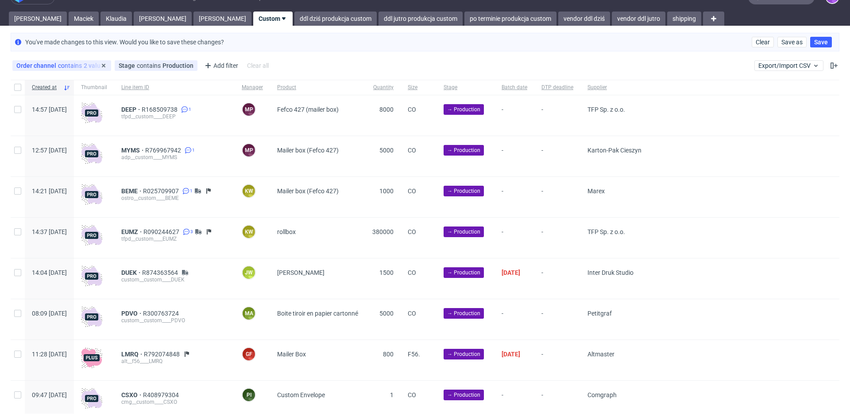
scroll to position [0, 0]
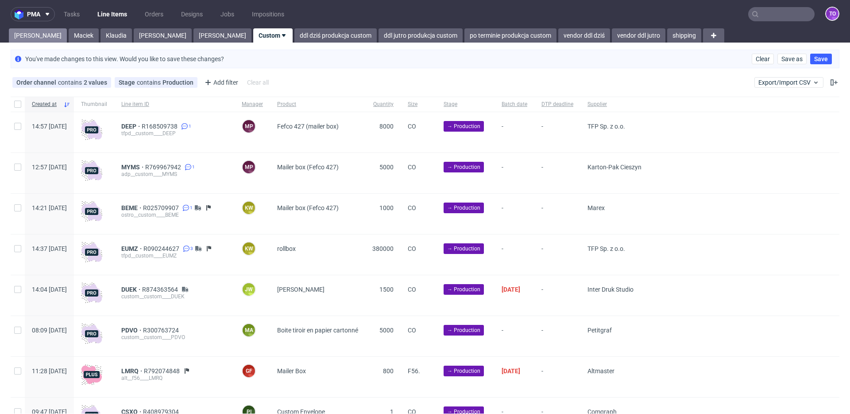
click at [32, 38] on link "Tomasz" at bounding box center [38, 35] width 58 height 14
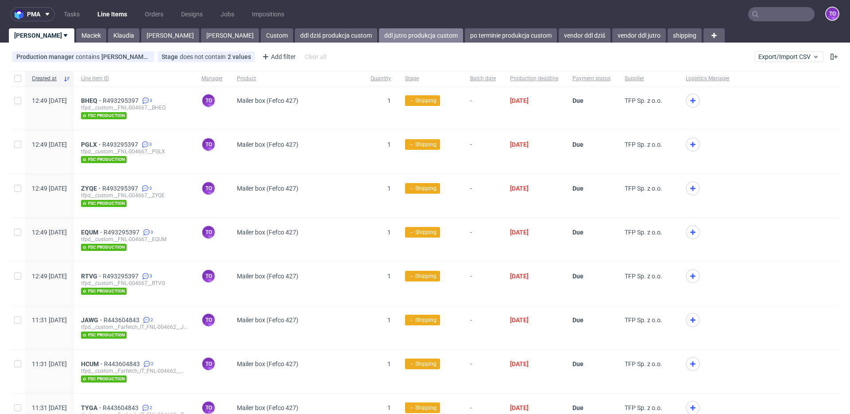
click at [379, 33] on link "ddl jutro produkcja custom" at bounding box center [421, 35] width 84 height 14
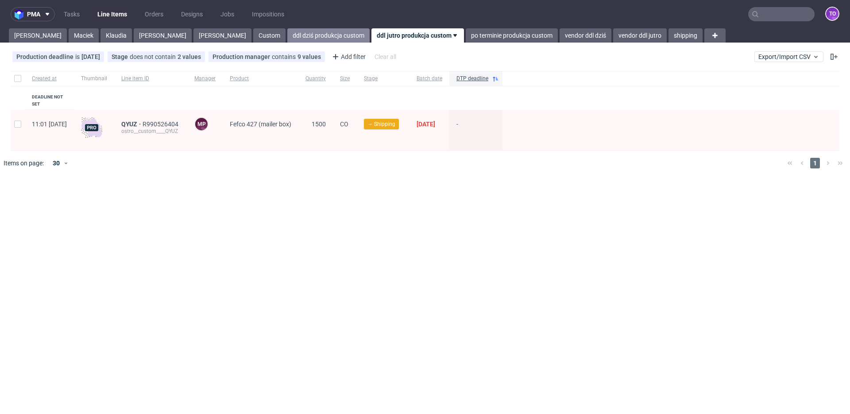
click at [287, 35] on link "ddl dziś produkcja custom" at bounding box center [328, 35] width 82 height 14
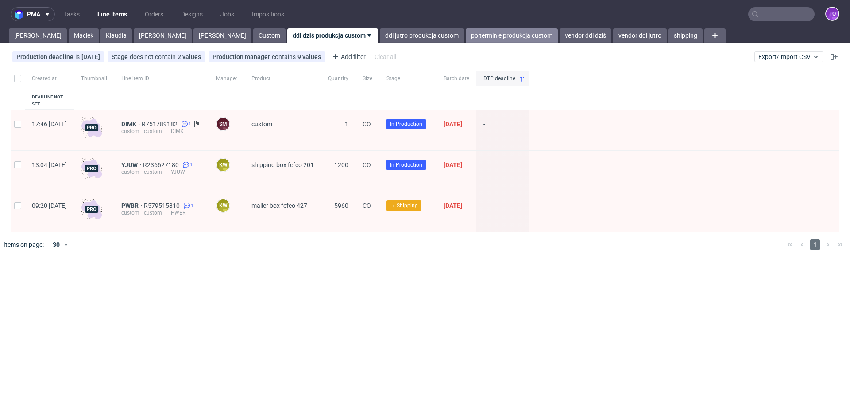
click at [466, 31] on link "po terminie produkcja custom" at bounding box center [512, 35] width 92 height 14
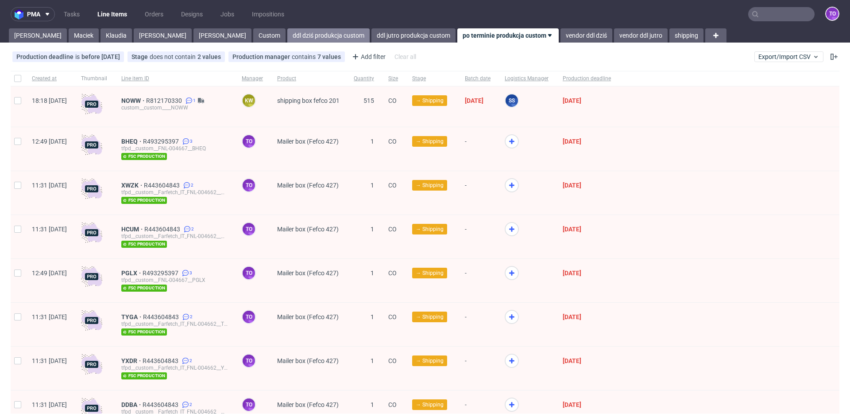
click at [287, 32] on link "ddl dziś produkcja custom" at bounding box center [328, 35] width 82 height 14
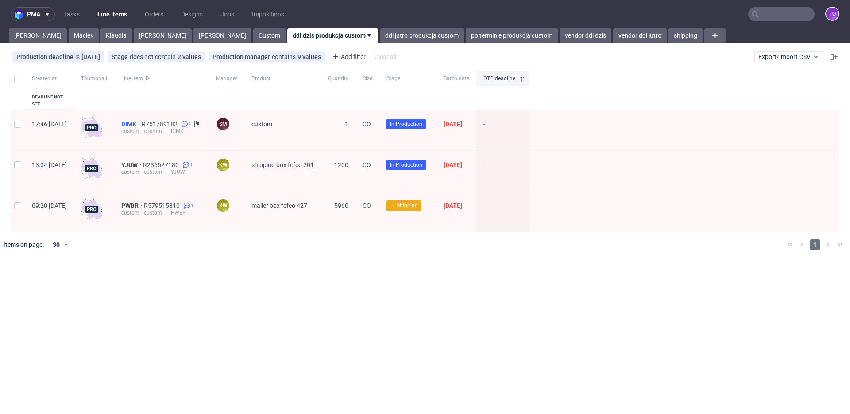
click at [142, 120] on span "DIMK" at bounding box center [131, 123] width 20 height 7
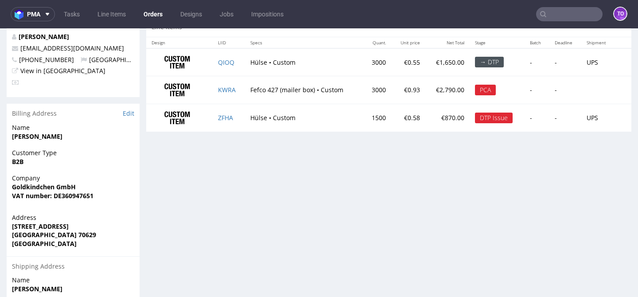
scroll to position [481, 0]
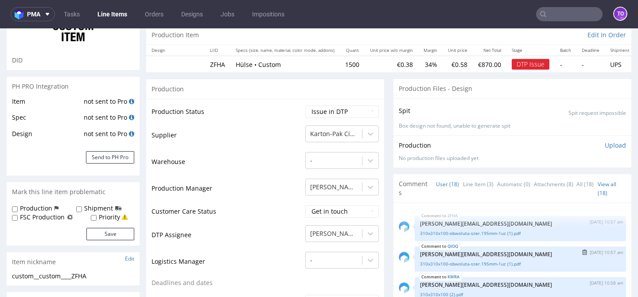
scroll to position [165, 0]
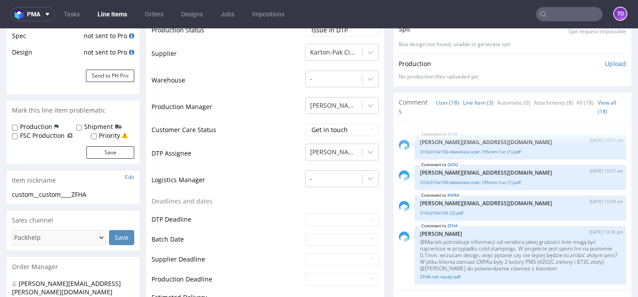
click at [464, 107] on link "Line Item (3)" at bounding box center [478, 102] width 31 height 19
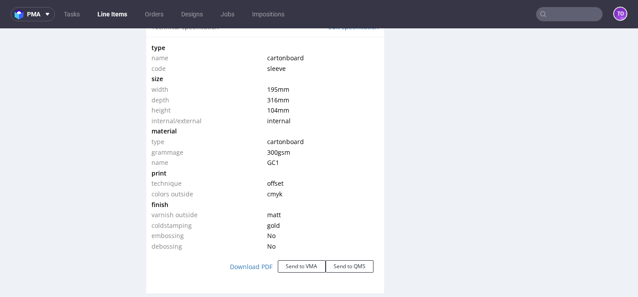
scroll to position [797, 0]
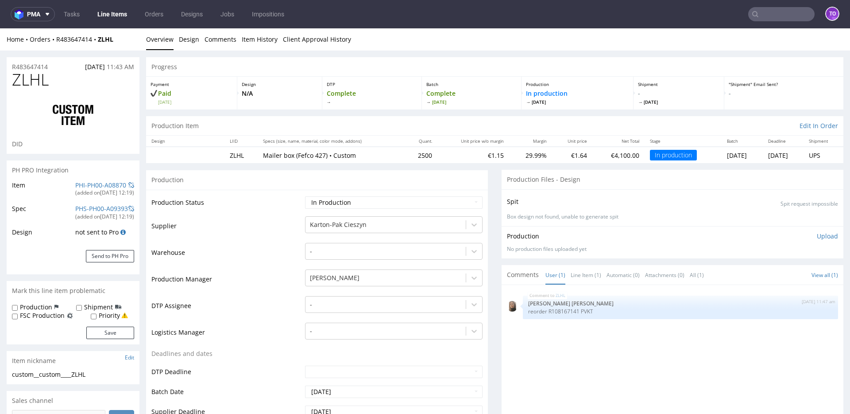
click at [87, 189] on div "(added on [DATE] 12:19 )" at bounding box center [104, 193] width 59 height 8
click at [88, 185] on link "PHI-PH00-A08870" at bounding box center [100, 185] width 51 height 8
click at [580, 296] on p "reorder R108167141 PVKT" at bounding box center [680, 311] width 305 height 7
copy p "PVKT"
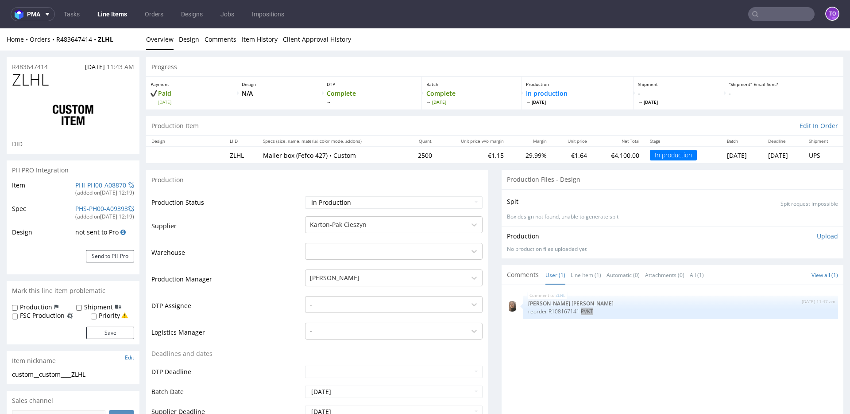
click at [637, 19] on input "text" at bounding box center [781, 14] width 66 height 14
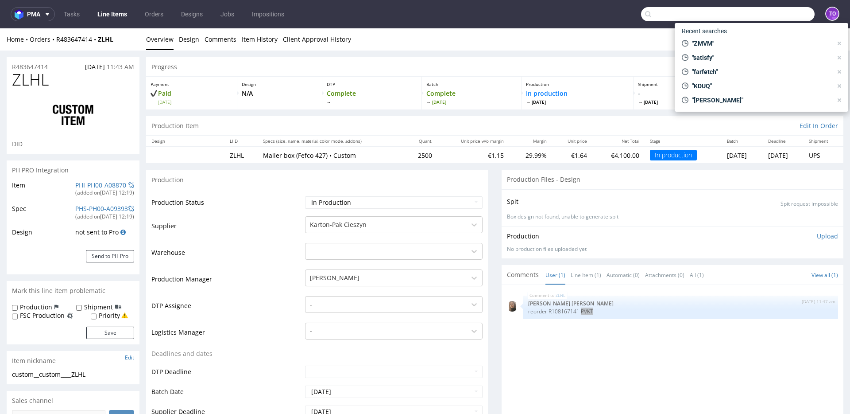
paste input "PVKT"
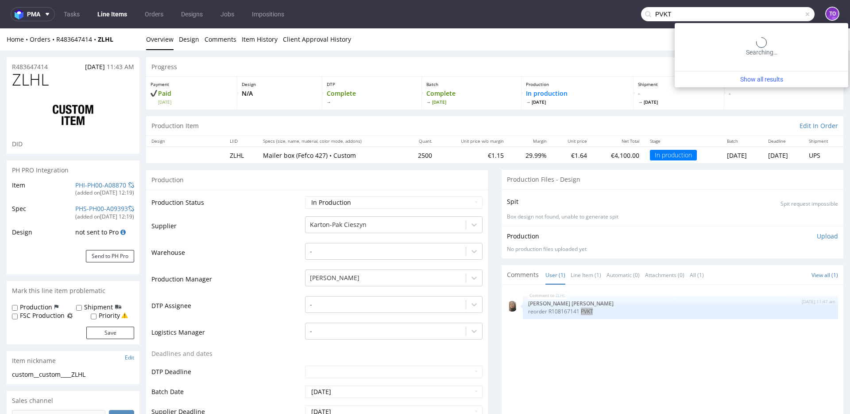
type input "PVKT"
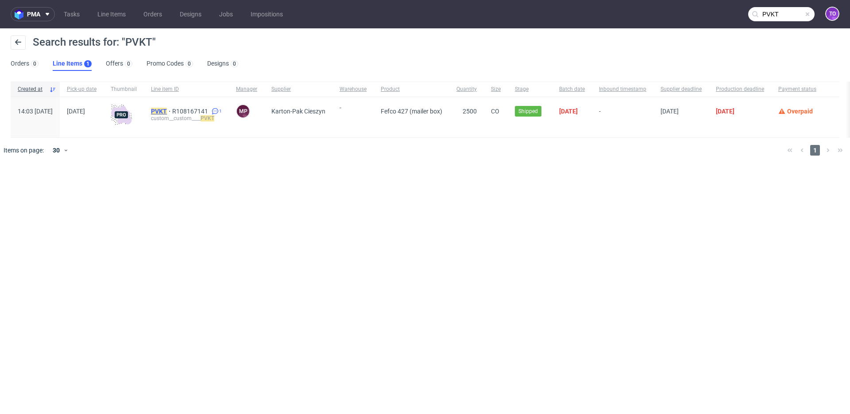
click at [167, 114] on mark "PVKT" at bounding box center [159, 111] width 16 height 7
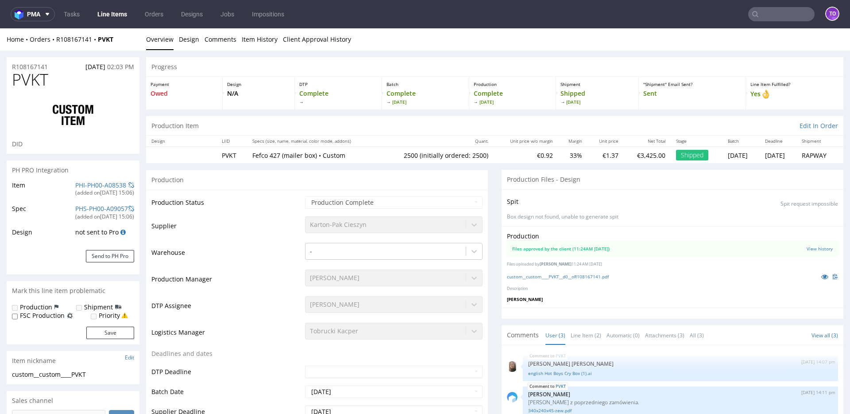
select select "in_progress"
click at [637, 276] on icon at bounding box center [824, 276] width 7 height 6
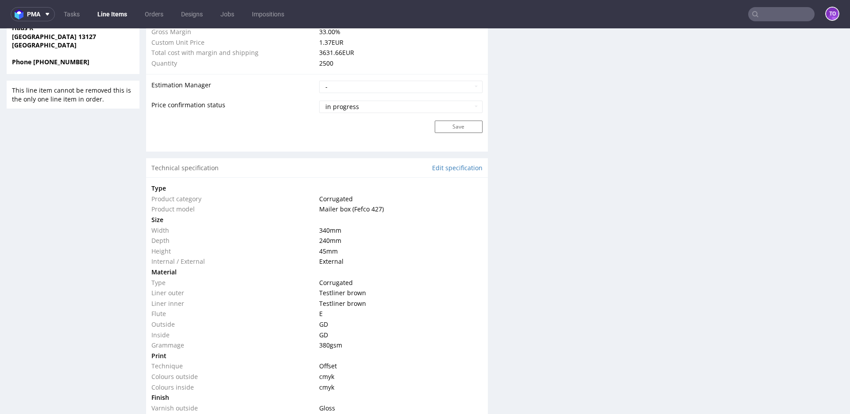
scroll to position [776, 0]
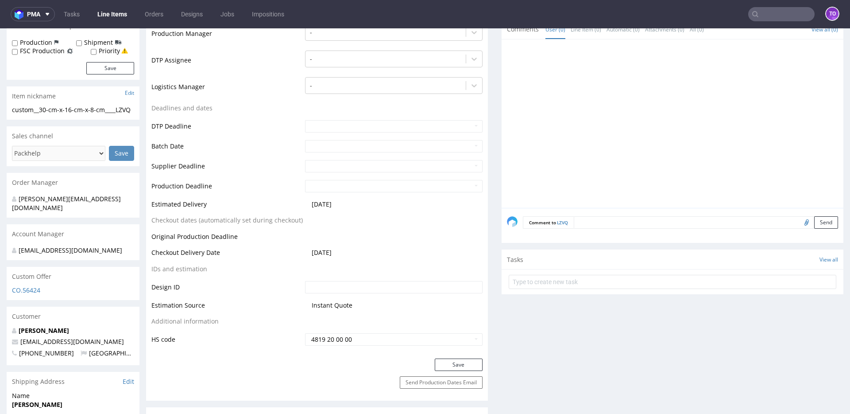
scroll to position [771, 0]
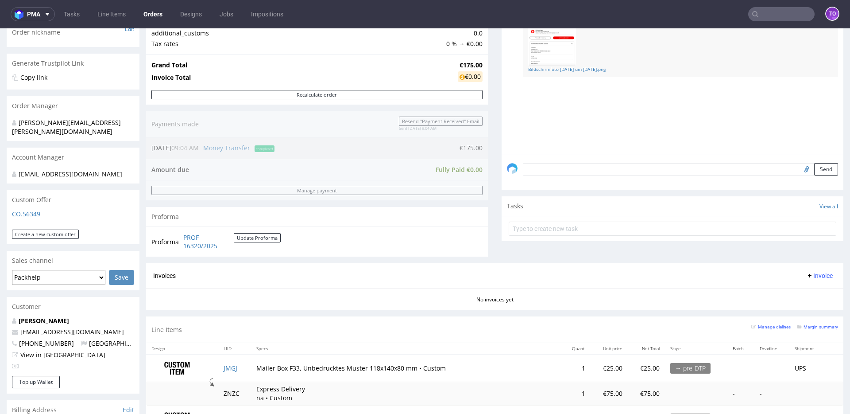
scroll to position [426, 0]
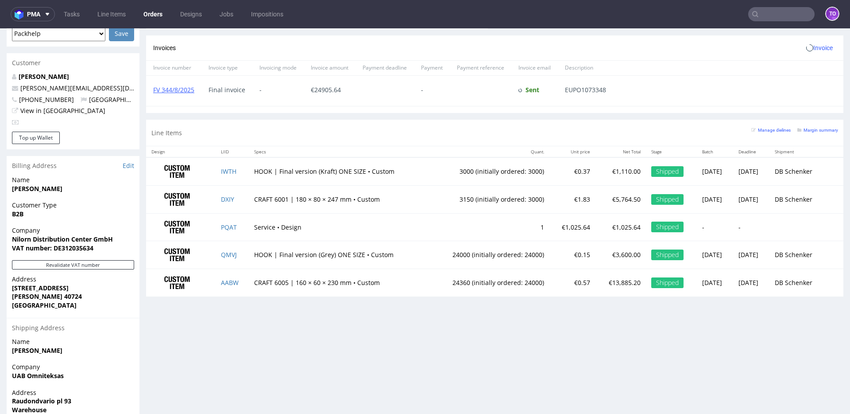
scroll to position [438, 0]
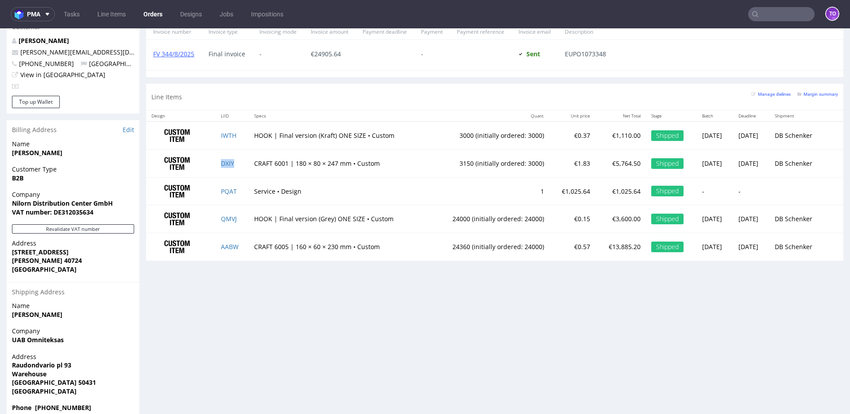
click at [237, 164] on td "DXIY" at bounding box center [233, 163] width 34 height 28
click at [243, 247] on td "AABW" at bounding box center [233, 245] width 34 height 27
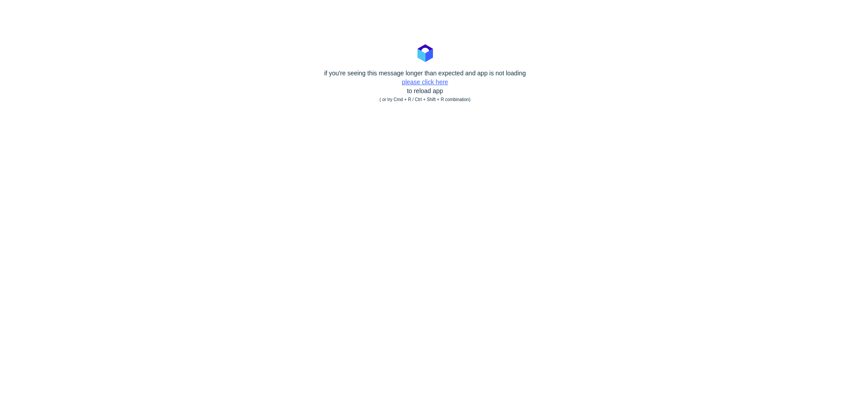
click at [409, 83] on link "please click here" at bounding box center [425, 81] width 46 height 7
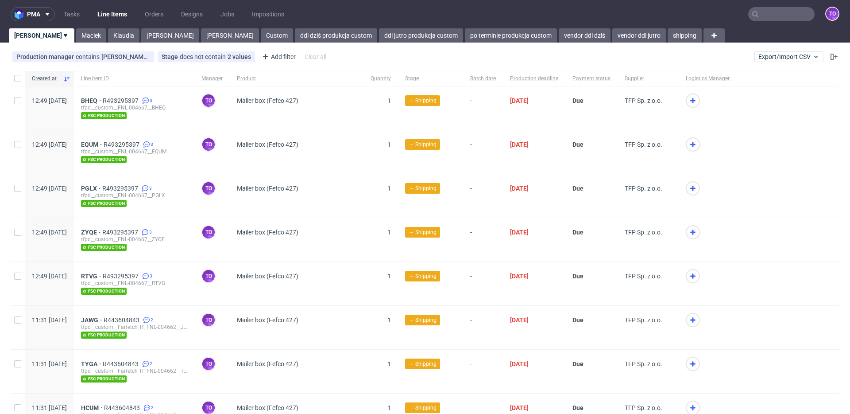
click at [774, 18] on input "text" at bounding box center [781, 14] width 66 height 14
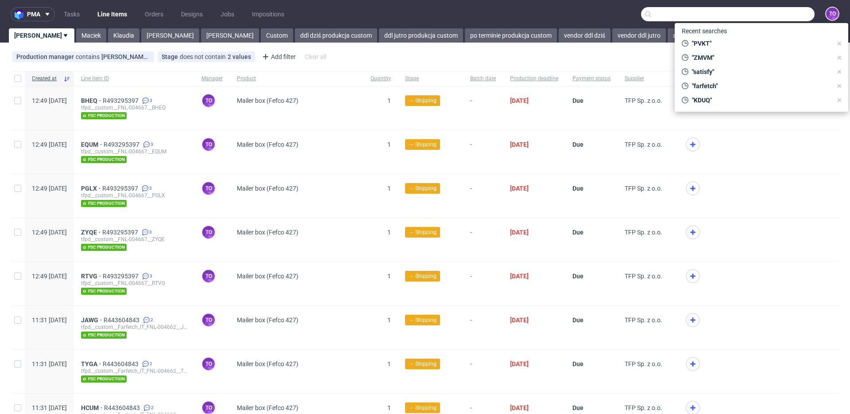
paste input "R414017148"
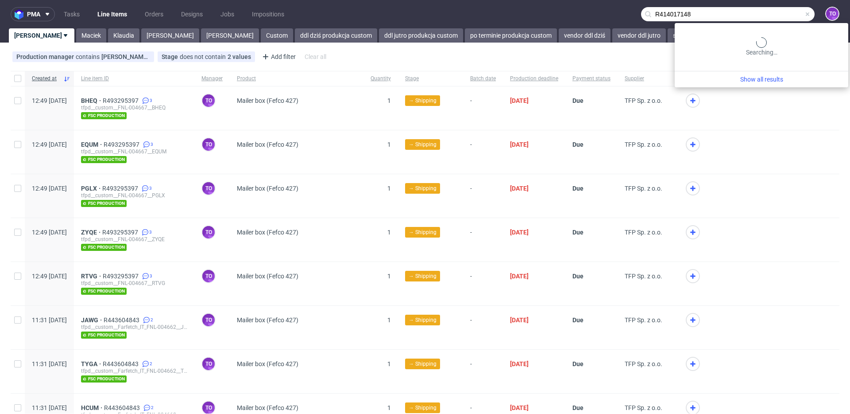
type input "R414017148"
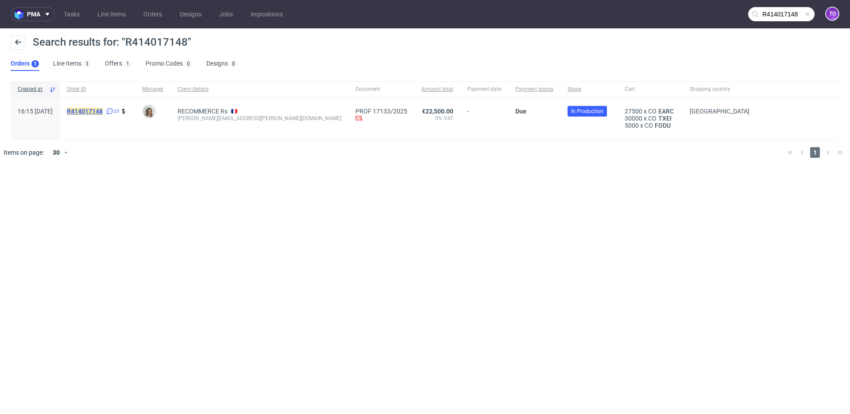
click at [103, 112] on mark "R414017148" at bounding box center [85, 111] width 36 height 7
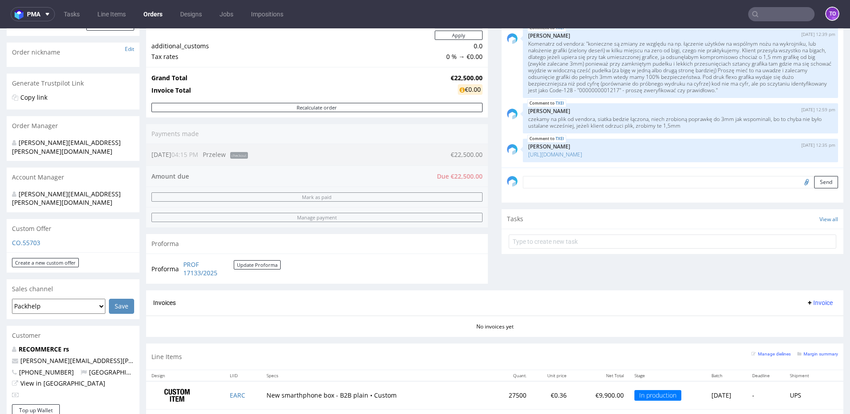
scroll to position [290, 0]
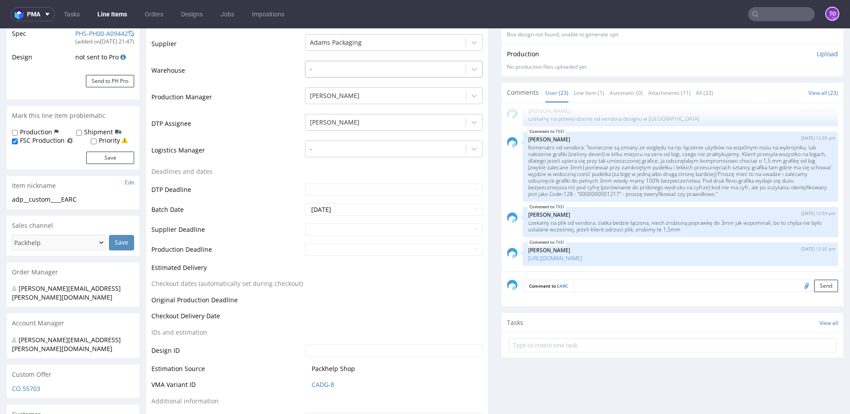
scroll to position [195, 0]
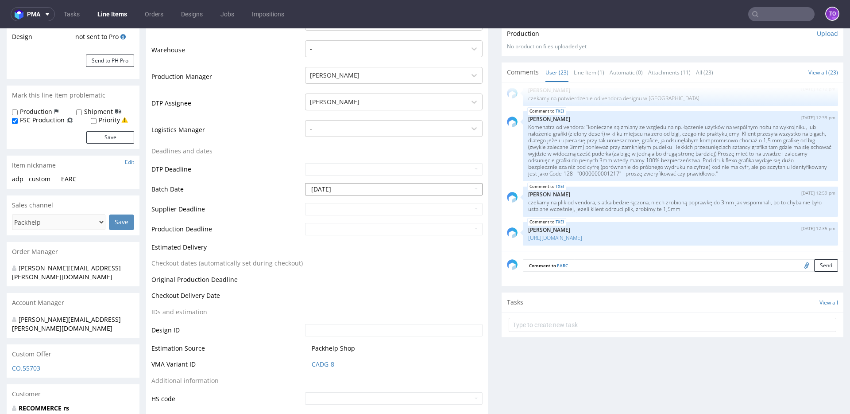
click at [340, 188] on input "2025-08-12" at bounding box center [394, 189] width 178 height 12
click at [295, 193] on td "Batch Date" at bounding box center [226, 192] width 151 height 20
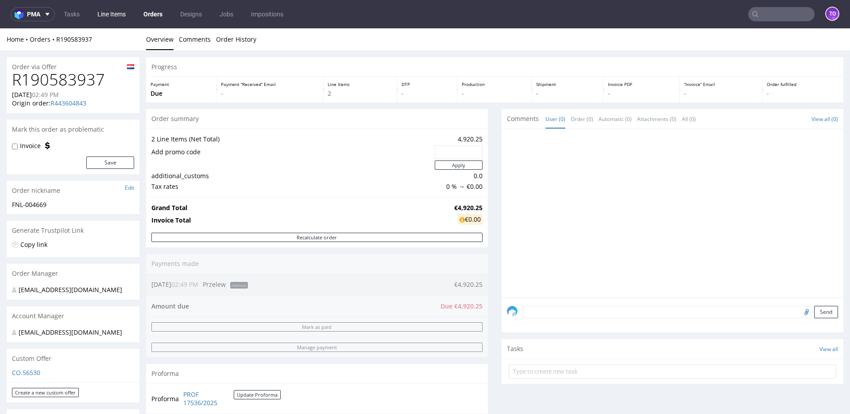
click at [99, 15] on link "Line Items" at bounding box center [111, 14] width 39 height 14
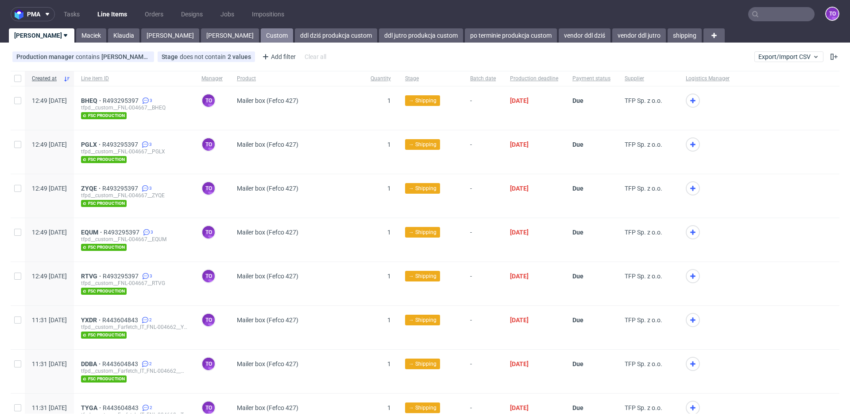
click at [261, 36] on link "Custom" at bounding box center [277, 35] width 32 height 14
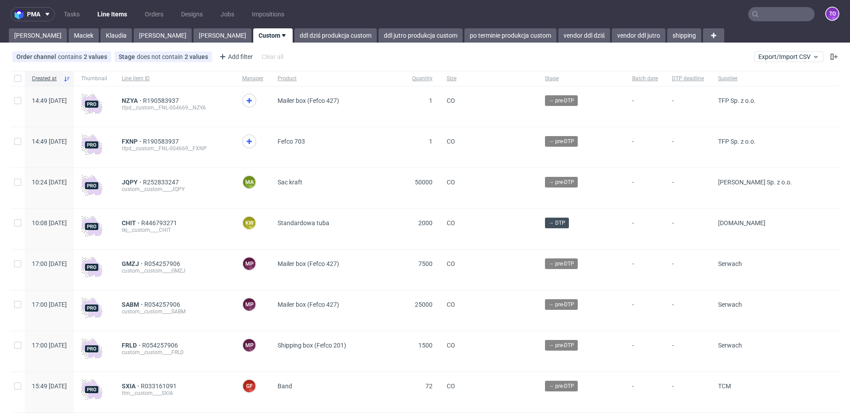
click at [255, 102] on icon at bounding box center [249, 100] width 11 height 11
click at [252, 141] on use at bounding box center [249, 141] width 5 height 5
click at [38, 35] on link "Tomasz" at bounding box center [38, 35] width 58 height 14
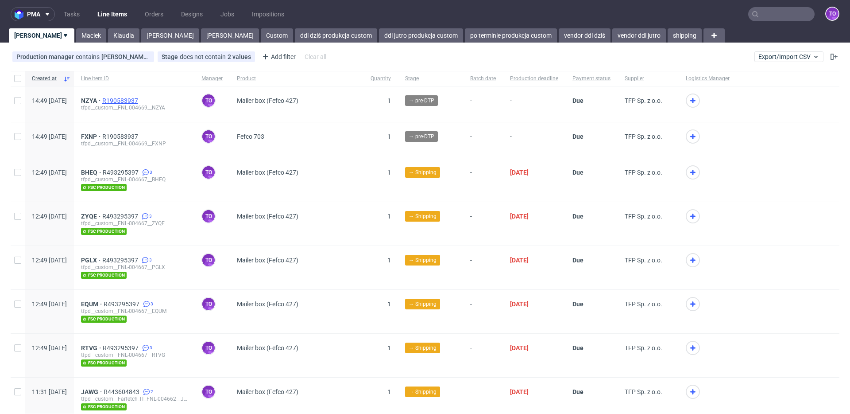
click at [140, 101] on span "R190583937" at bounding box center [121, 100] width 38 height 7
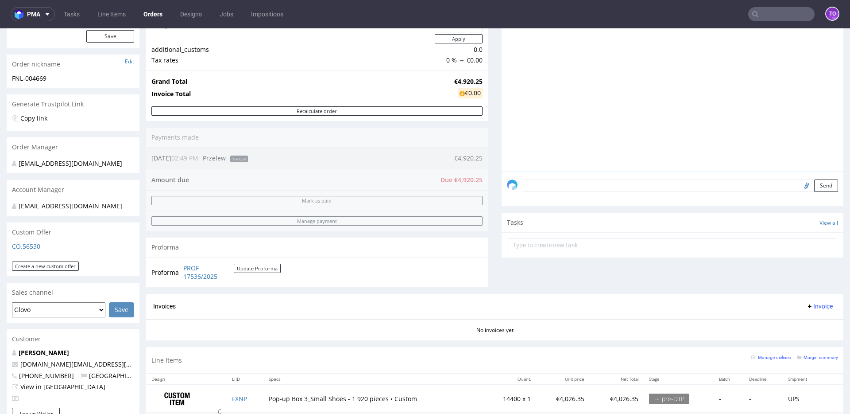
scroll to position [201, 0]
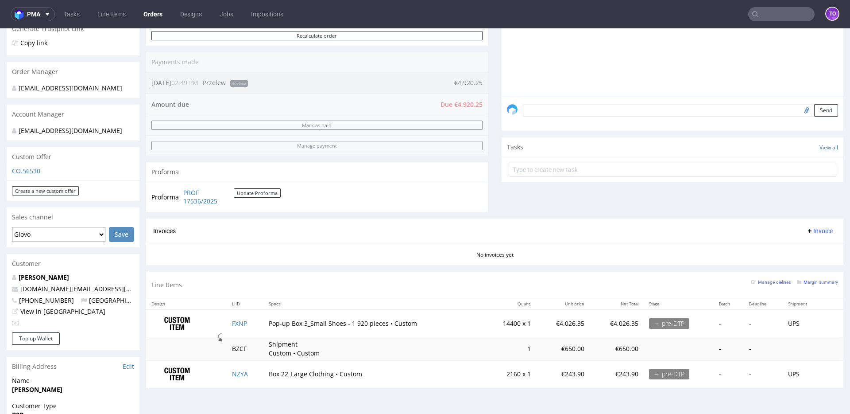
click at [546, 110] on textarea at bounding box center [680, 110] width 315 height 12
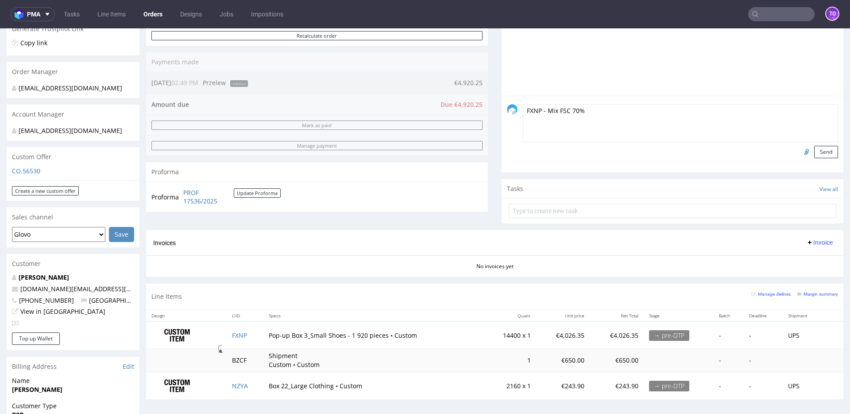
click at [547, 111] on textarea "FXNP - Mix FSC 70%" at bounding box center [680, 123] width 315 height 38
click at [555, 109] on textarea "FXNP - FSC 70%" at bounding box center [680, 123] width 315 height 38
paste textarea "Mix"
click at [586, 110] on textarea "FXNP - FSC Mix 70%" at bounding box center [680, 123] width 315 height 38
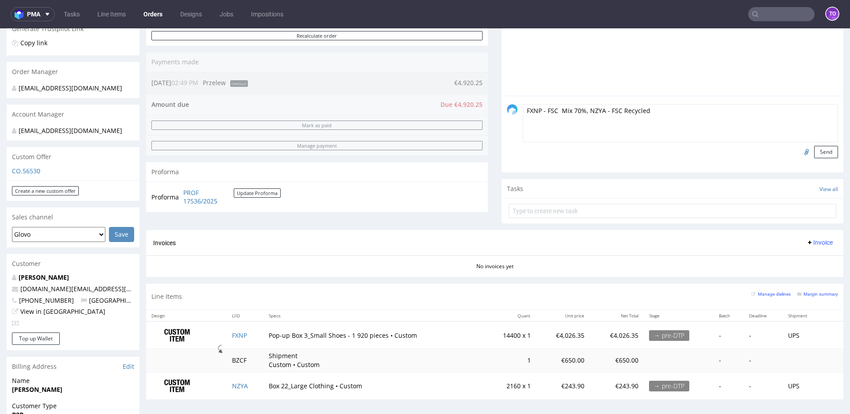
click at [558, 108] on textarea "FXNP - FSC Mix 70%, NZYA - FSC Recycled" at bounding box center [680, 123] width 315 height 38
click at [600, 112] on textarea "FXNP - FSC Mix 70%, NZYA - FSC Recycled" at bounding box center [680, 123] width 315 height 38
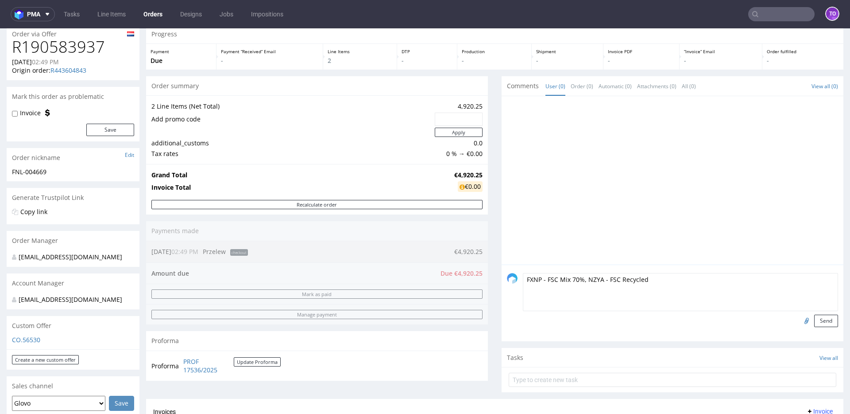
scroll to position [0, 0]
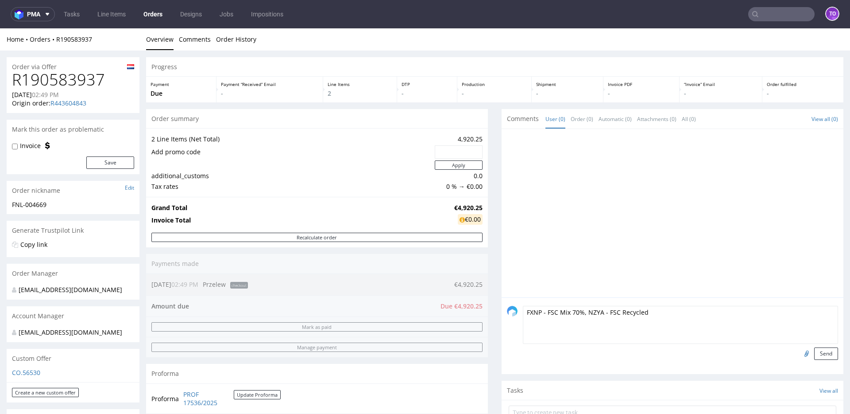
type textarea "FXNP - FSC Mix 70%, NZYA - FSC Recycled"
click at [13, 147] on input "Invoice" at bounding box center [15, 146] width 6 height 7
checkbox input "true"
click at [98, 161] on button "Save" at bounding box center [110, 162] width 48 height 12
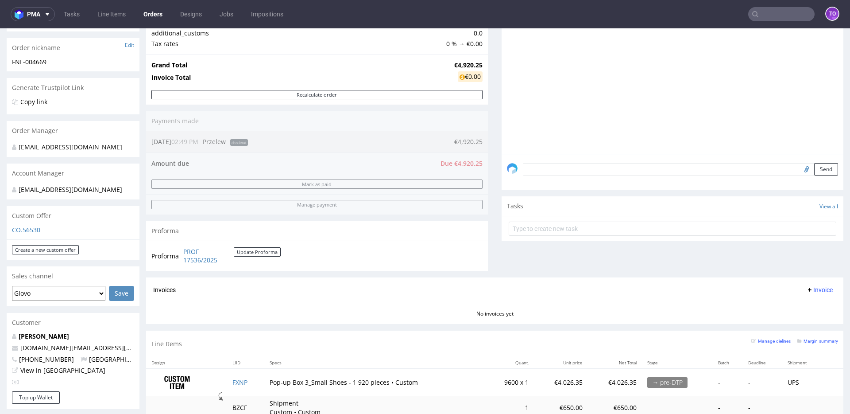
scroll to position [296, 0]
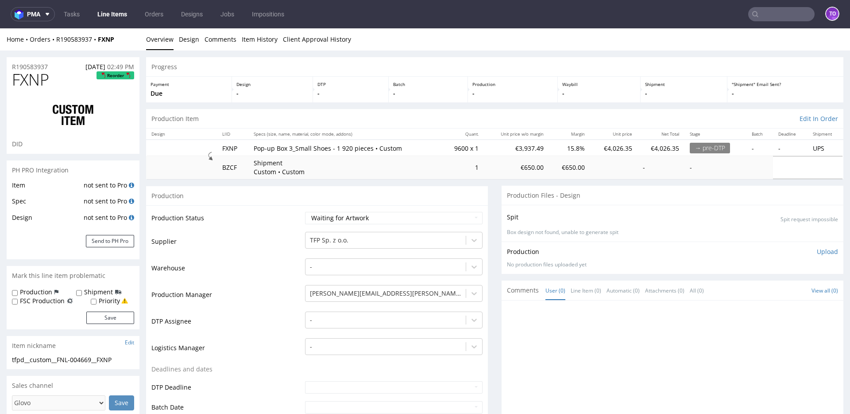
click at [48, 301] on label "FSC Production" at bounding box center [42, 300] width 45 height 9
click at [18, 301] on input "FSC Production" at bounding box center [15, 301] width 6 height 7
checkbox input "true"
click at [94, 313] on button "Save" at bounding box center [110, 317] width 48 height 12
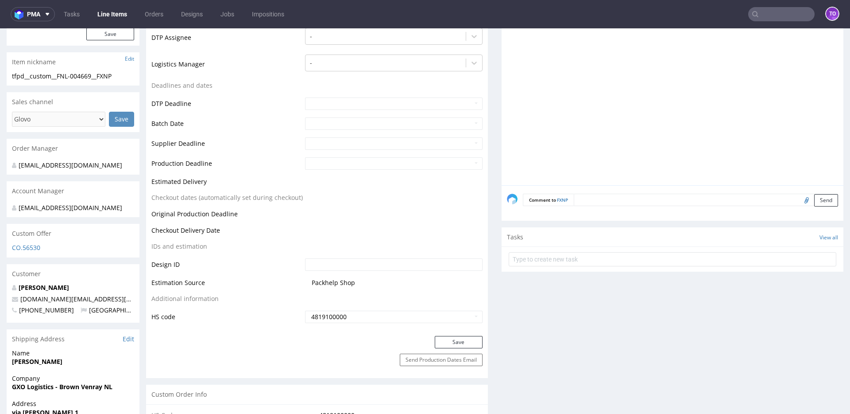
scroll to position [293, 0]
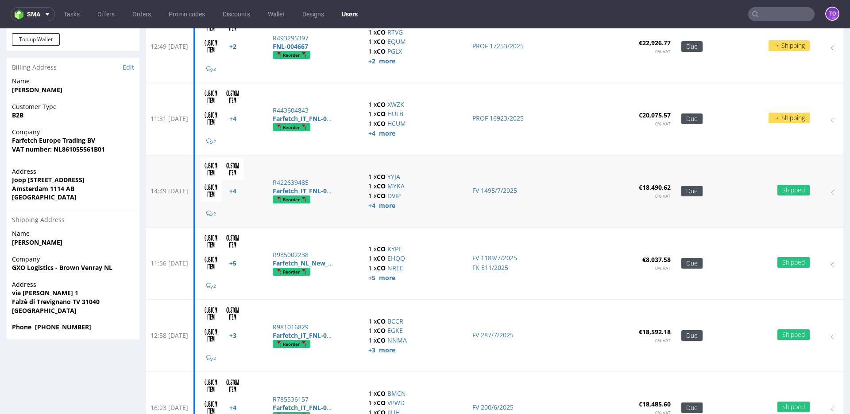
scroll to position [168, 0]
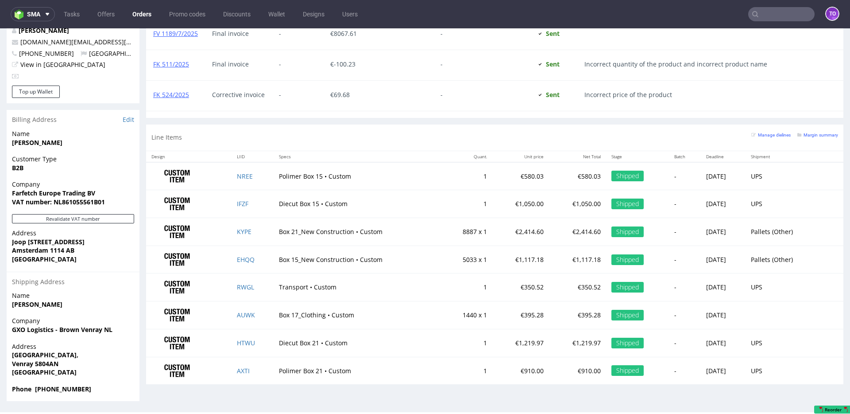
scroll to position [455, 0]
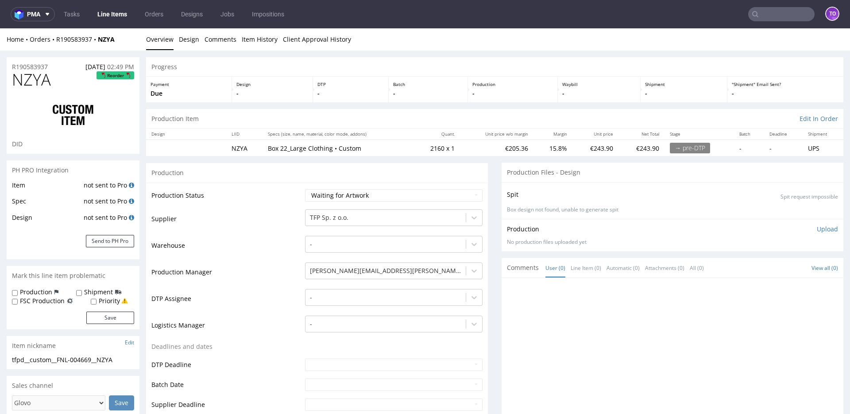
click at [50, 302] on label "FSC Production" at bounding box center [42, 300] width 45 height 9
click at [18, 302] on input "FSC Production" at bounding box center [15, 301] width 6 height 7
checkbox input "true"
click at [118, 317] on button "Save" at bounding box center [110, 317] width 48 height 12
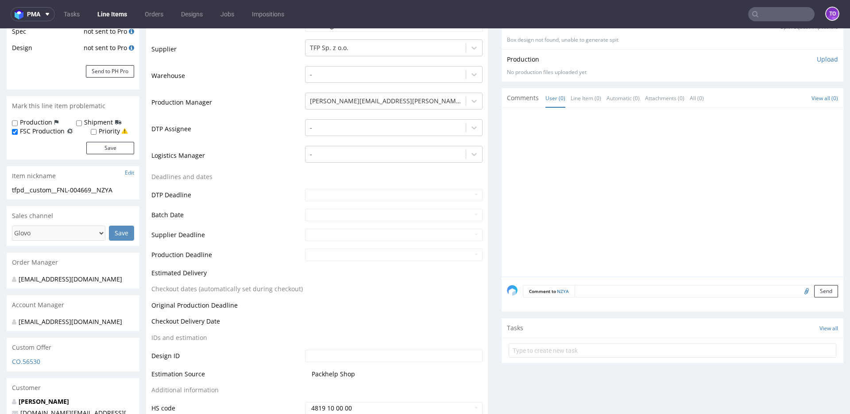
click at [615, 297] on form "Comment to NZYA Send" at bounding box center [680, 291] width 315 height 13
click at [615, 294] on textarea at bounding box center [706, 291] width 263 height 12
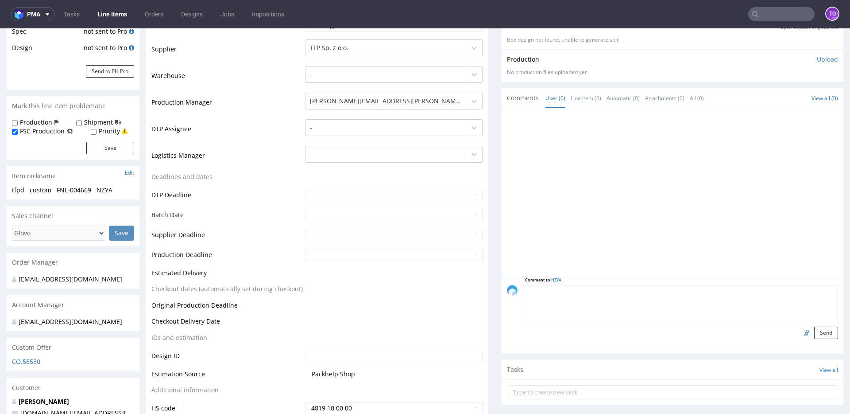
paste textarea "FXNP - FSC Mix 70%, NZYA - FSC Recycled"
type textarea "FXNP - FSC Mix 70%, NZYA - FSC Recycled Credit"
click at [814, 330] on button "Send" at bounding box center [826, 332] width 24 height 12
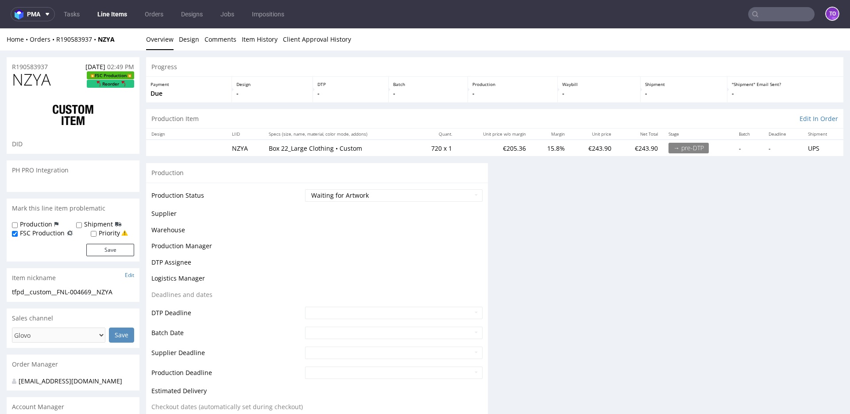
scroll to position [0, 0]
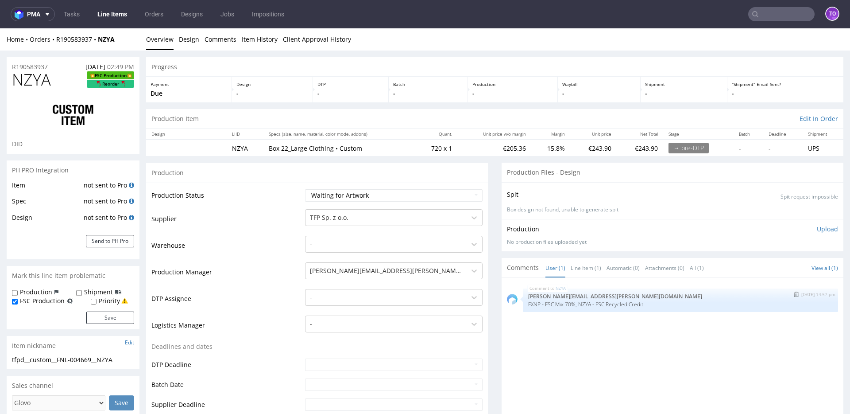
click at [625, 304] on p "FXNP - FSC Mix 70%, NZYA - FSC Recycled Credit" at bounding box center [680, 304] width 305 height 7
copy section "FXNP - FSC Mix 70%, NZYA - FSC Recycled Credit"
click at [791, 294] on button "submit" at bounding box center [796, 294] width 10 height 6
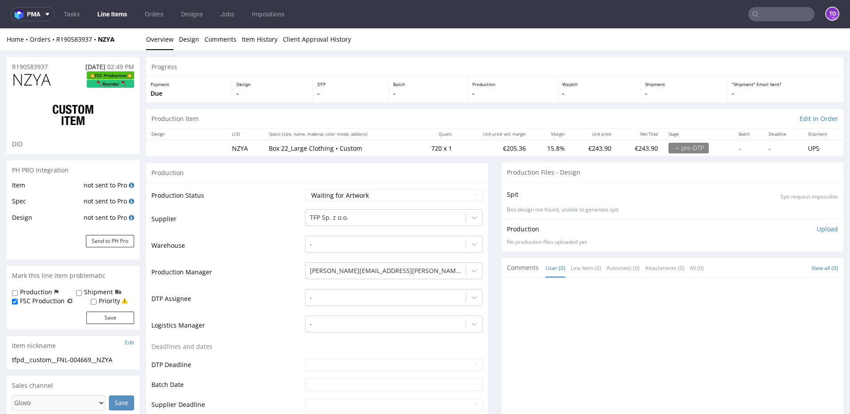
click at [70, 43] on div "Home Orders R190583937 NZYA" at bounding box center [73, 39] width 133 height 9
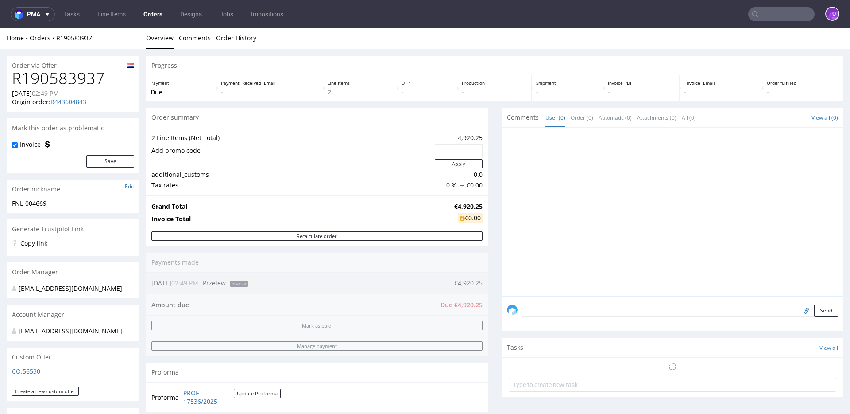
scroll to position [2, 0]
click at [630, 308] on textarea at bounding box center [680, 310] width 315 height 12
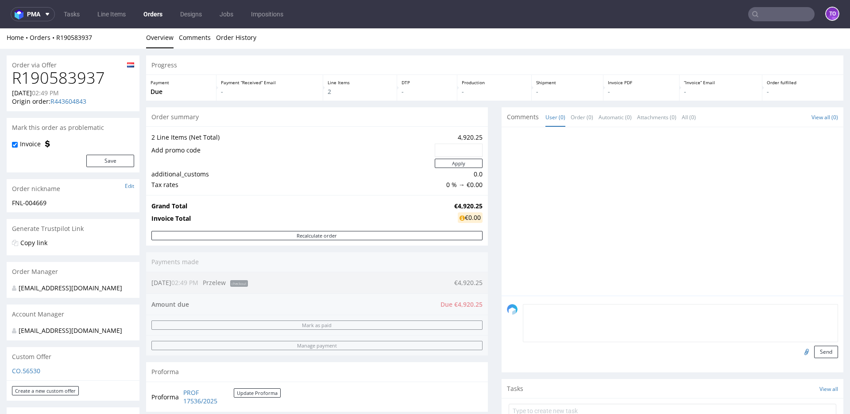
paste textarea "FXNP - FSC Mix 70%, NZYA - FSC Recycled Credit"
type textarea "FXNP - FSC Mix 70%, NZYA - FSC Recycled Credit"
click at [821, 349] on button "Send" at bounding box center [826, 351] width 24 height 12
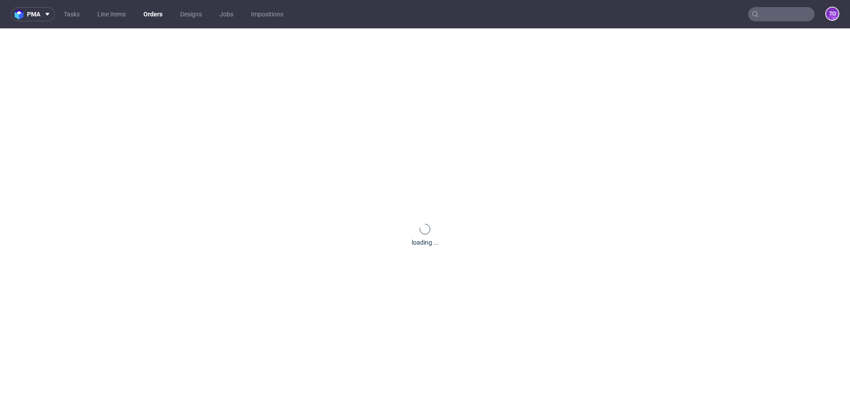
scroll to position [0, 0]
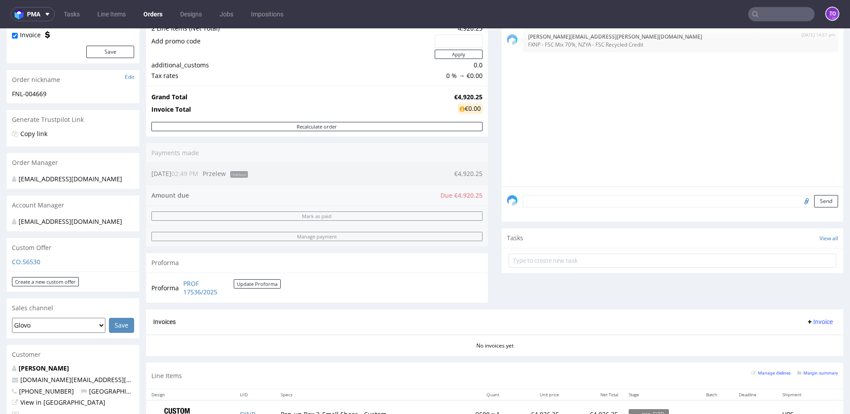
scroll to position [160, 0]
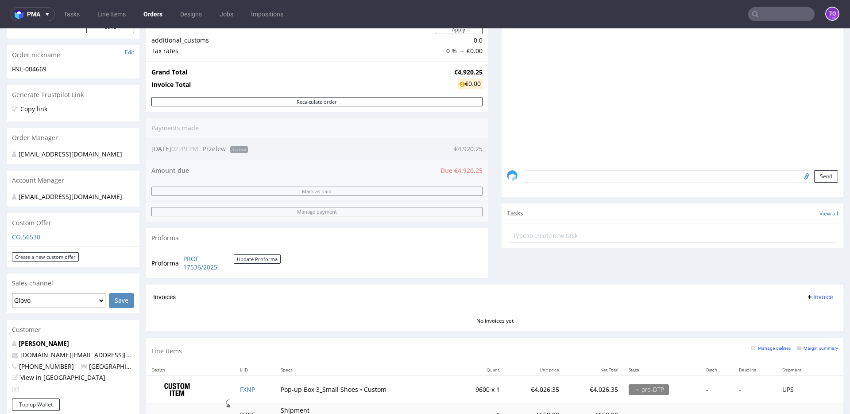
scroll to position [290, 0]
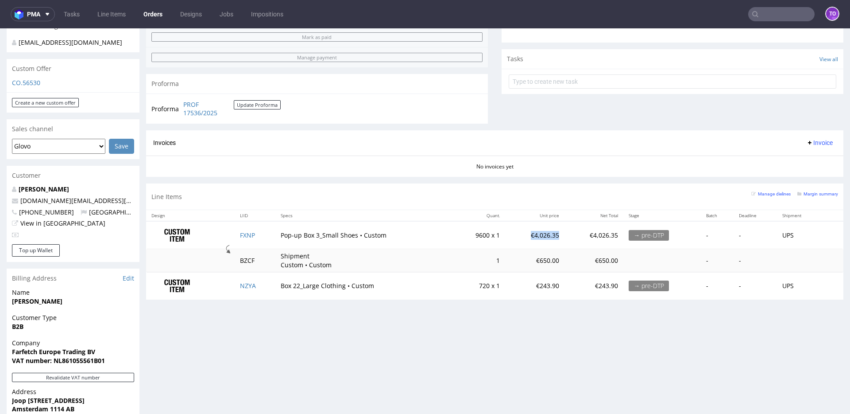
drag, startPoint x: 518, startPoint y: 236, endPoint x: 550, endPoint y: 235, distance: 31.4
click at [550, 235] on td "€4,026.35" at bounding box center [534, 235] width 59 height 28
click at [549, 235] on td "€4,026.35" at bounding box center [534, 235] width 59 height 28
drag, startPoint x: 519, startPoint y: 234, endPoint x: 564, endPoint y: 234, distance: 45.6
click at [564, 234] on tr "FXNP Pop-up Box 3_Small Shoes • Custom 9600 x 1 €4,026.35 €4,026.35 → pre-DTP -…" at bounding box center [494, 235] width 697 height 28
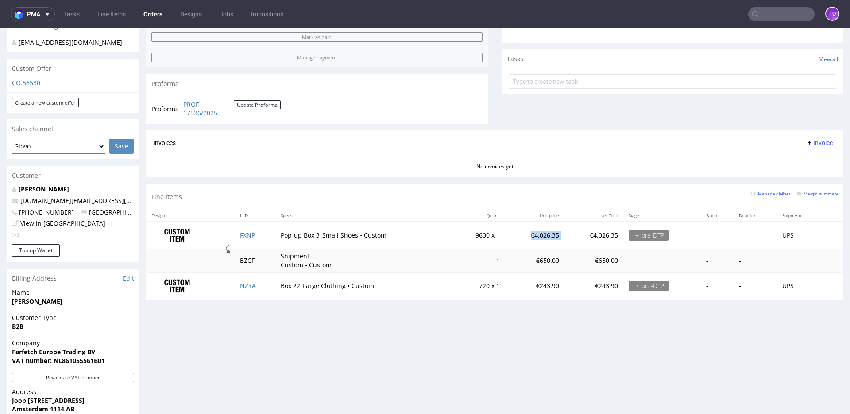
click at [565, 234] on td "€4,026.35" at bounding box center [594, 235] width 59 height 28
drag, startPoint x: 517, startPoint y: 233, endPoint x: 557, endPoint y: 234, distance: 39.9
click at [557, 234] on tr "FXNP Pop-up Box 3_Small Shoes • Custom 9600 x 1 €4,026.35 €4,026.35 → pre-DTP -…" at bounding box center [494, 235] width 697 height 28
drag, startPoint x: 236, startPoint y: 262, endPoint x: 510, endPoint y: 263, distance: 273.2
click at [501, 260] on tr "BZCF Shipment Custom • Custom 1 €650.00 €650.00 - -" at bounding box center [494, 260] width 697 height 23
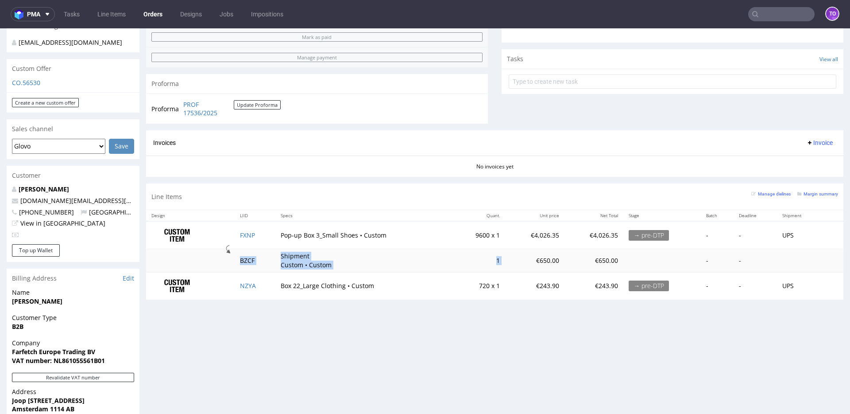
click at [520, 261] on td "€650.00" at bounding box center [534, 260] width 59 height 23
drag, startPoint x: 555, startPoint y: 259, endPoint x: 524, endPoint y: 257, distance: 31.0
click at [524, 257] on tr "BZCF Shipment Custom • Custom 1 €650.00 €650.00 - -" at bounding box center [494, 260] width 697 height 23
click at [524, 257] on td "€650.00" at bounding box center [534, 260] width 59 height 23
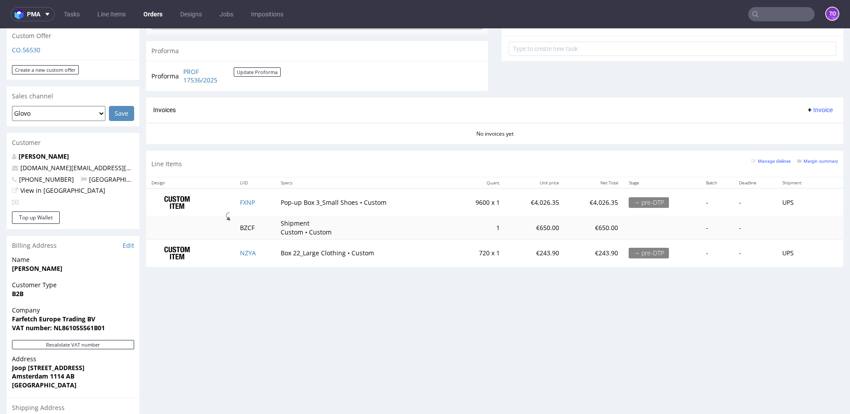
scroll to position [321, 0]
drag, startPoint x: 519, startPoint y: 201, endPoint x: 549, endPoint y: 202, distance: 29.7
click at [549, 202] on td "€4,026.35" at bounding box center [534, 203] width 59 height 28
drag, startPoint x: 528, startPoint y: 227, endPoint x: 546, endPoint y: 227, distance: 18.2
click at [546, 227] on td "€650.00" at bounding box center [534, 228] width 59 height 23
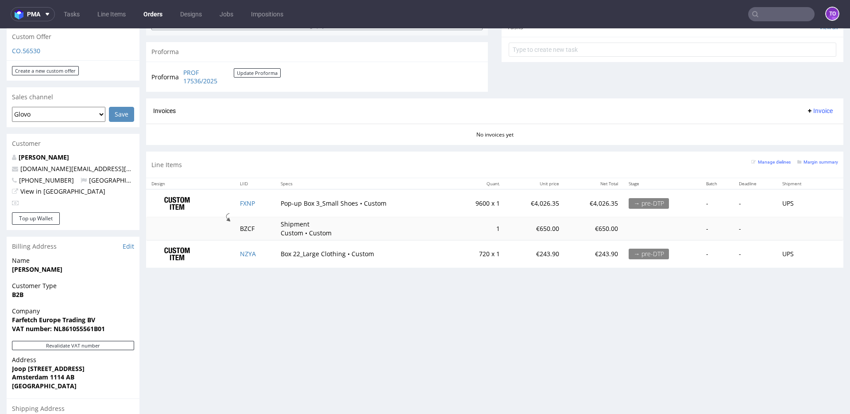
click at [535, 207] on td "€4,026.35" at bounding box center [534, 203] width 59 height 28
drag, startPoint x: 518, startPoint y: 202, endPoint x: 550, endPoint y: 203, distance: 32.3
click at [550, 203] on td "€4,026.35" at bounding box center [534, 203] width 59 height 28
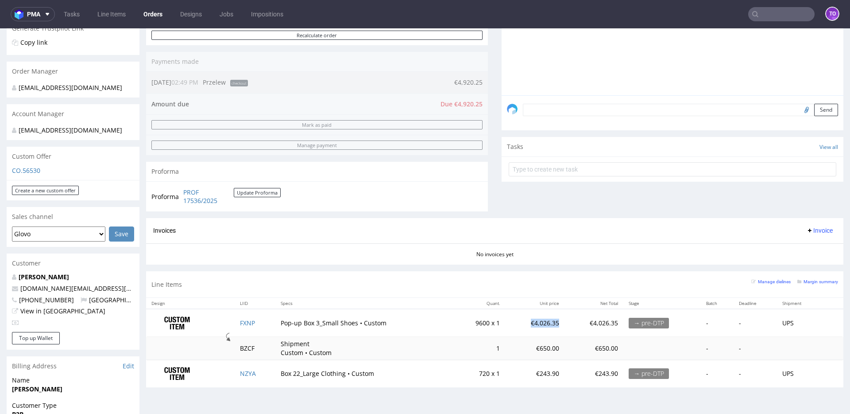
scroll to position [202, 0]
click at [533, 325] on td "€4,026.35" at bounding box center [534, 322] width 59 height 28
drag, startPoint x: 519, startPoint y: 322, endPoint x: 547, endPoint y: 322, distance: 28.3
click at [547, 322] on td "€4,026.35" at bounding box center [534, 322] width 59 height 28
drag, startPoint x: 529, startPoint y: 348, endPoint x: 554, endPoint y: 348, distance: 24.8
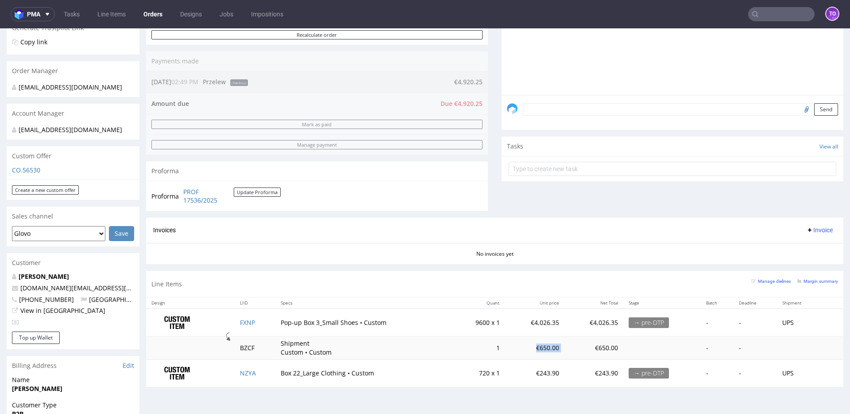
click at [554, 348] on tr "BZCF Shipment Custom • Custom 1 €650.00 €650.00 - -" at bounding box center [494, 347] width 697 height 23
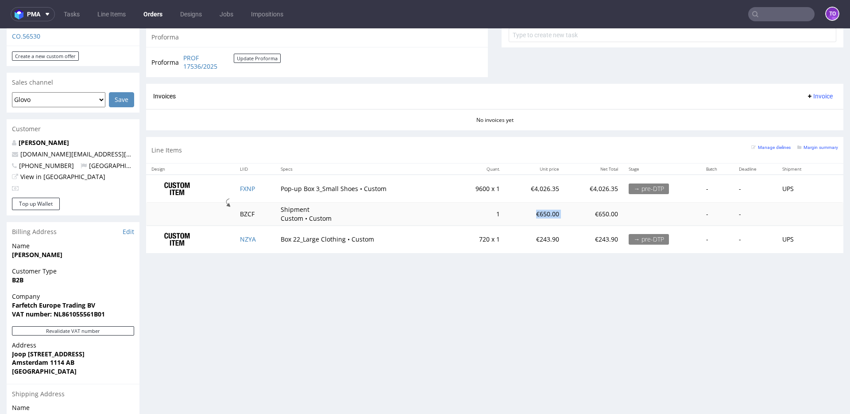
scroll to position [336, 0]
drag, startPoint x: 520, startPoint y: 186, endPoint x: 555, endPoint y: 186, distance: 35.0
click at [555, 186] on tr "FXNP Pop-up Box 3_Small Shoes • Custom 9600 x 1 €4,026.35 €4,026.35 → pre-DTP -…" at bounding box center [494, 188] width 697 height 28
click at [565, 186] on td "€4,026.35" at bounding box center [594, 188] width 59 height 28
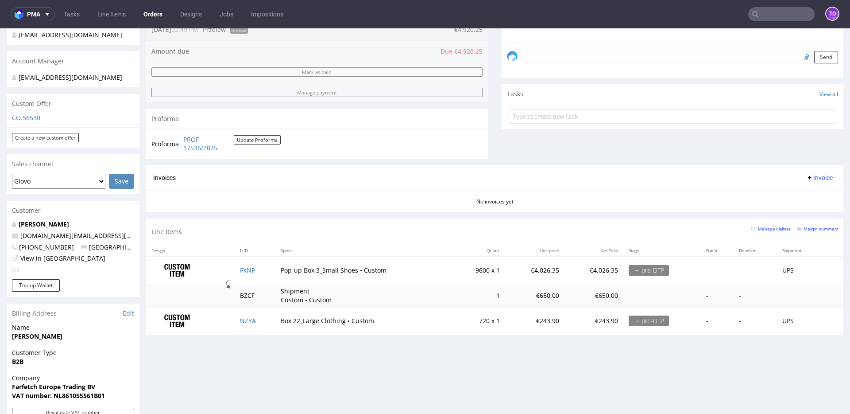
scroll to position [70, 0]
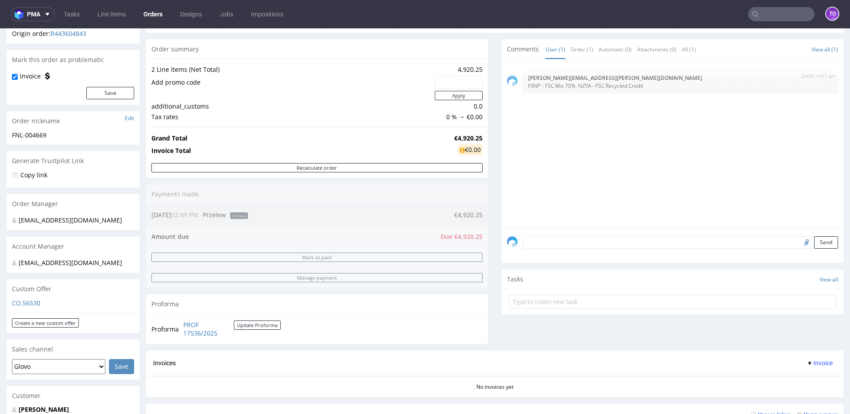
click at [561, 248] on div "Send" at bounding box center [673, 245] width 342 height 35
click at [556, 239] on textarea at bounding box center [680, 242] width 315 height 12
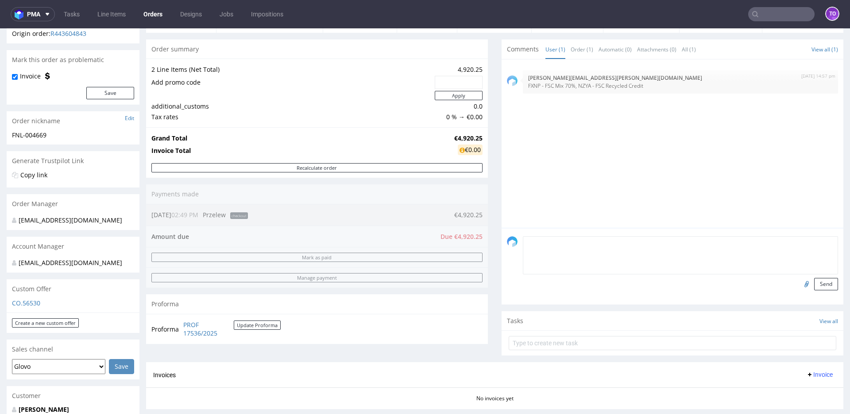
paste textarea "PO FNL-004669"
type textarea "PO FNL-004669"
click at [814, 286] on button "Send" at bounding box center [826, 284] width 24 height 12
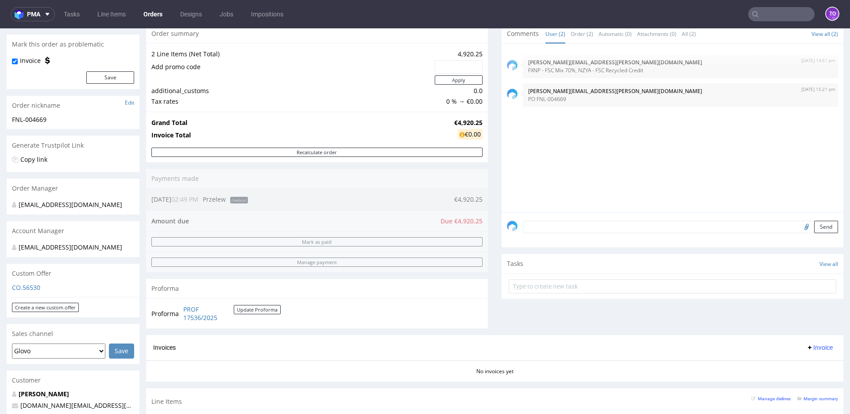
scroll to position [399, 0]
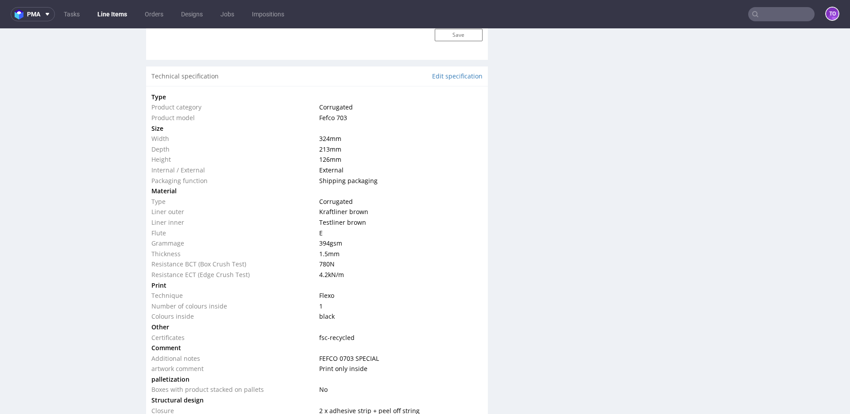
scroll to position [746, 0]
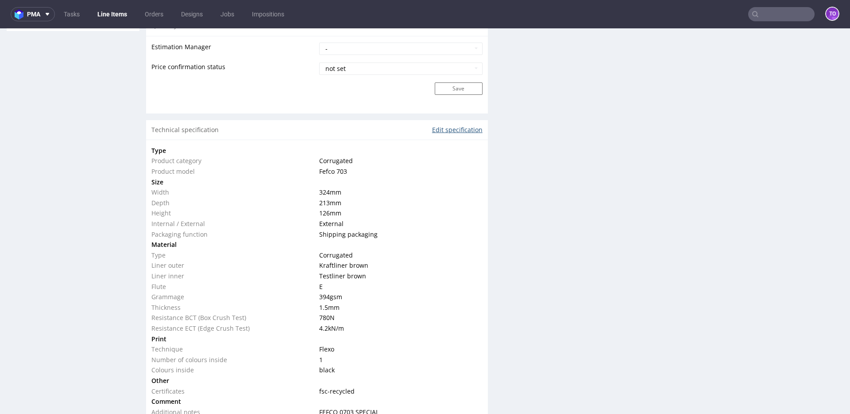
click at [444, 131] on link "Edit specification" at bounding box center [457, 129] width 50 height 9
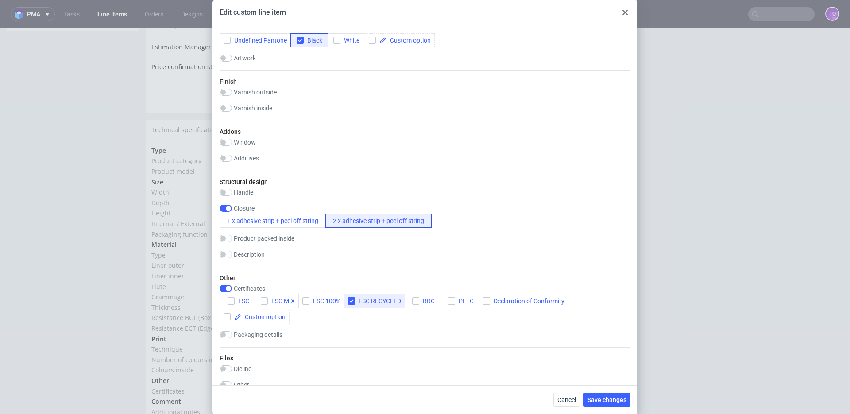
scroll to position [664, 0]
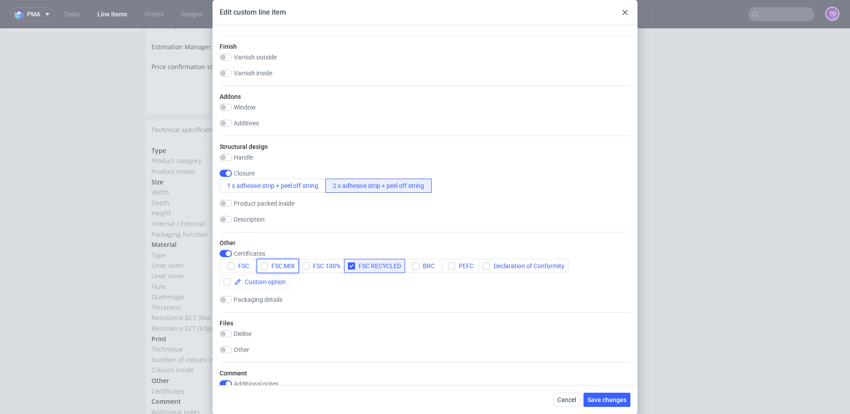
click at [263, 264] on icon "button" at bounding box center [264, 266] width 6 height 6
click at [262, 276] on div at bounding box center [255, 282] width 70 height 14
click at [227, 281] on input "checkbox" at bounding box center [227, 281] width 7 height 7
click at [225, 283] on input "checkbox" at bounding box center [227, 281] width 7 height 7
click at [254, 282] on span at bounding box center [263, 282] width 44 height 6
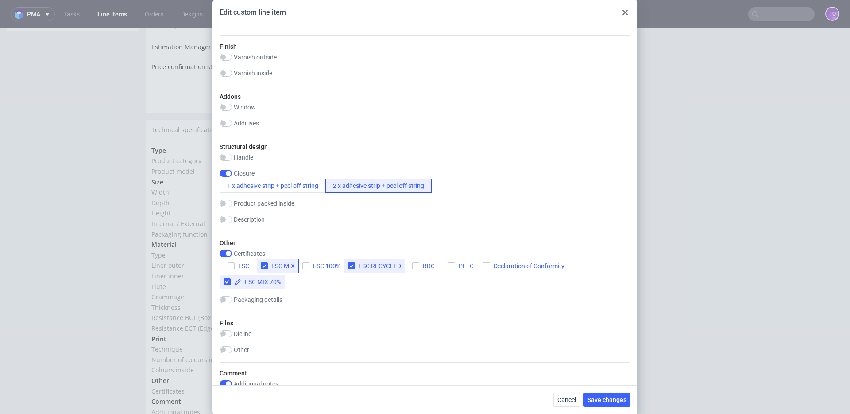
checkbox input "true"
click at [326, 297] on div "Packaging details" at bounding box center [425, 299] width 411 height 7
click at [351, 265] on icon "button" at bounding box center [351, 266] width 6 height 6
click at [263, 265] on icon "button" at bounding box center [264, 266] width 6 height 6
click at [601, 402] on span "Save changes" at bounding box center [607, 399] width 39 height 6
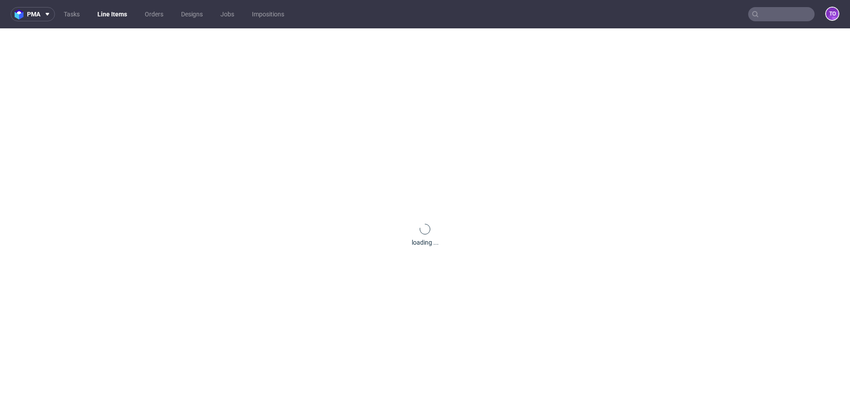
scroll to position [0, 0]
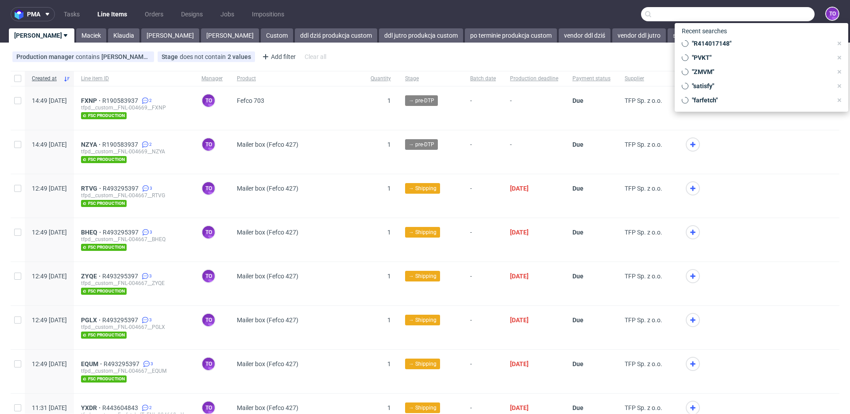
click at [759, 17] on input "text" at bounding box center [728, 14] width 174 height 14
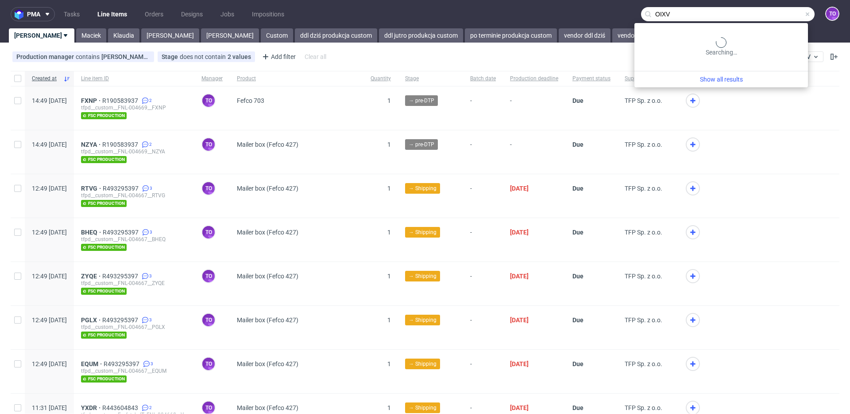
type input "OIXV"
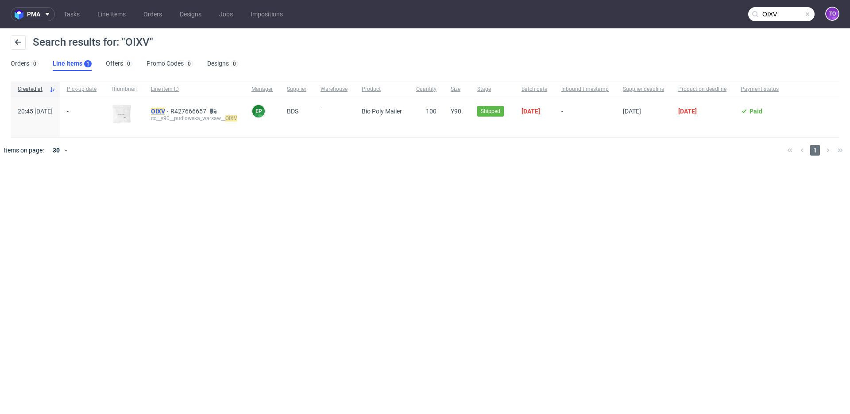
click at [165, 110] on mark "OIXV" at bounding box center [158, 111] width 14 height 7
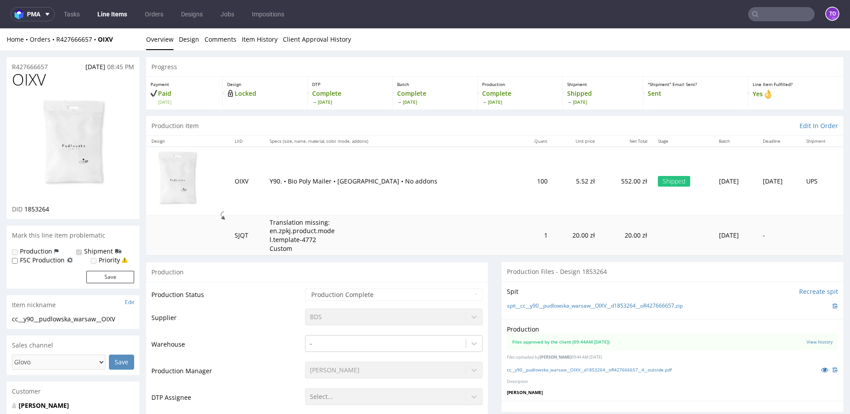
click at [121, 8] on link "Line Items" at bounding box center [112, 14] width 40 height 14
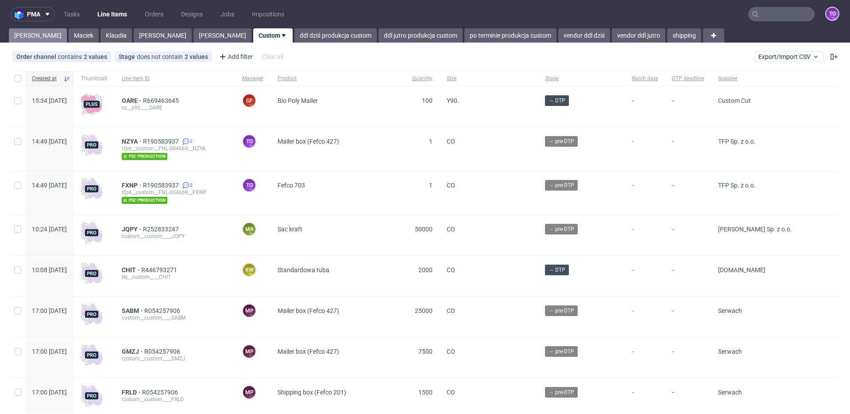
click at [38, 36] on link "[PERSON_NAME]" at bounding box center [38, 35] width 58 height 14
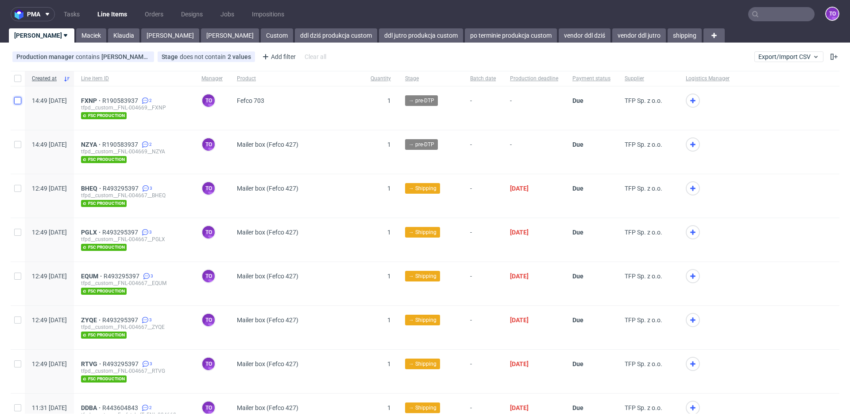
click at [17, 100] on input "checkbox" at bounding box center [17, 100] width 7 height 7
checkbox input "true"
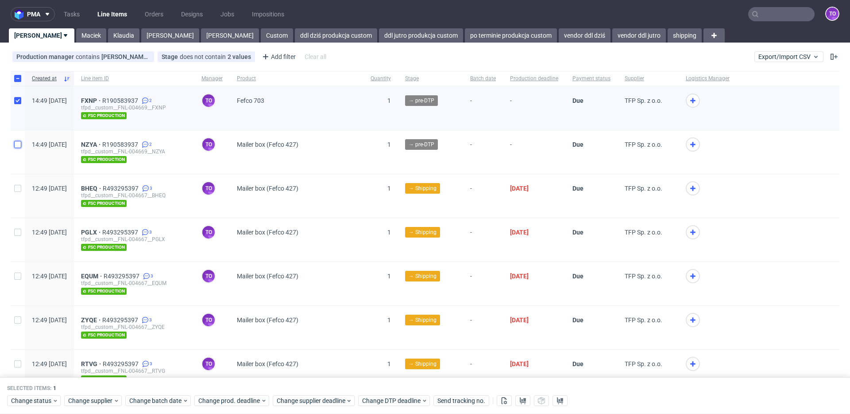
click at [20, 145] on input "checkbox" at bounding box center [17, 144] width 7 height 7
checkbox input "true"
click at [49, 399] on span "Change status" at bounding box center [31, 400] width 41 height 9
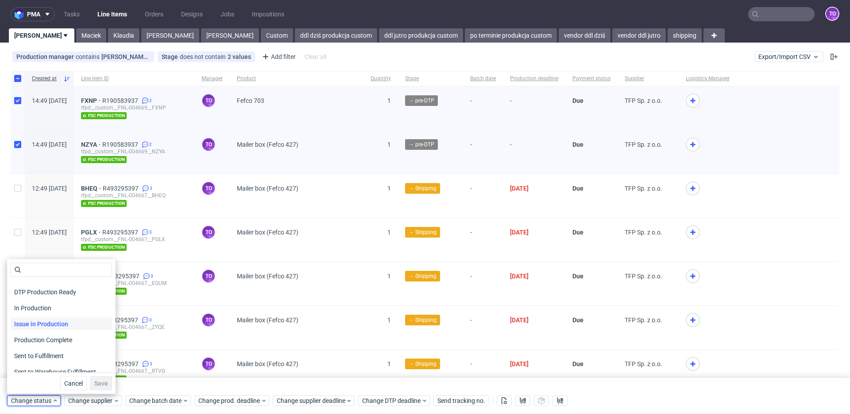
scroll to position [116, 0]
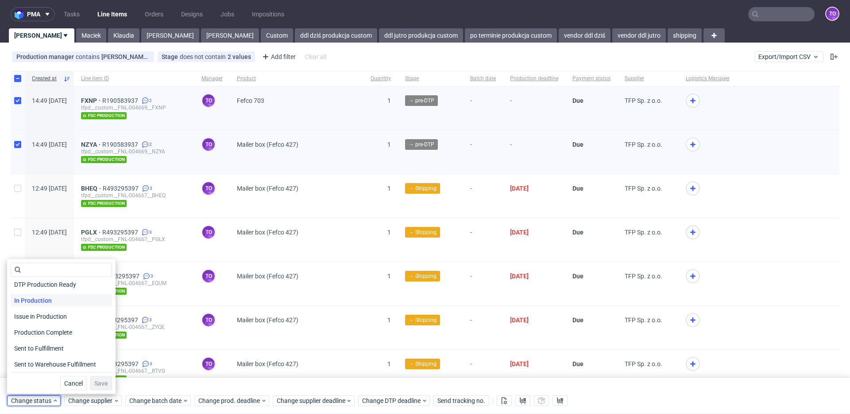
click at [61, 301] on div "In Production" at bounding box center [61, 300] width 101 height 12
click at [95, 382] on span "Save" at bounding box center [101, 383] width 14 height 6
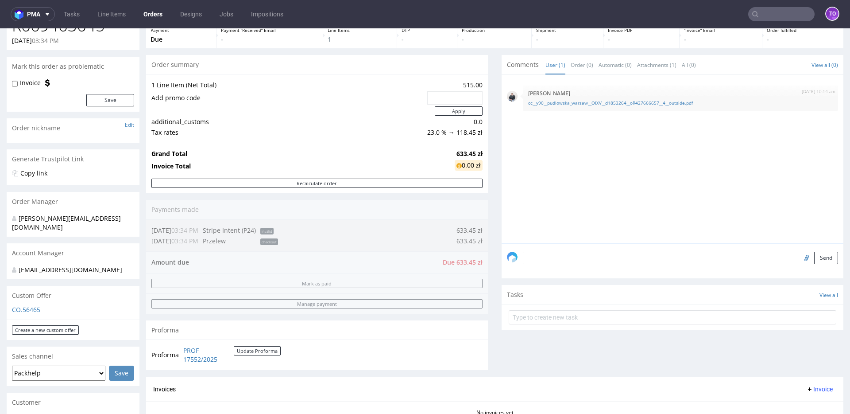
scroll to position [259, 0]
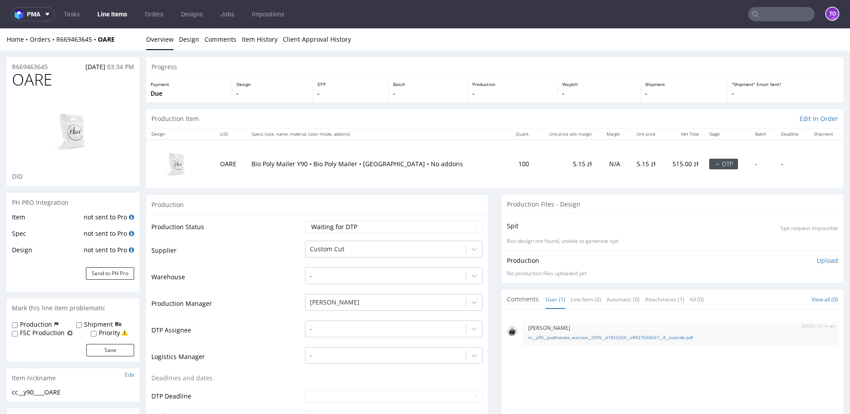
click at [106, 11] on link "Line Items" at bounding box center [112, 14] width 40 height 14
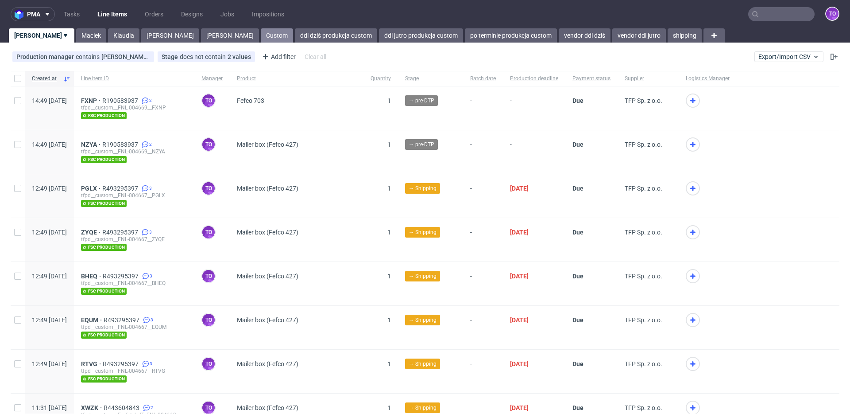
click at [261, 35] on link "Custom" at bounding box center [277, 35] width 32 height 14
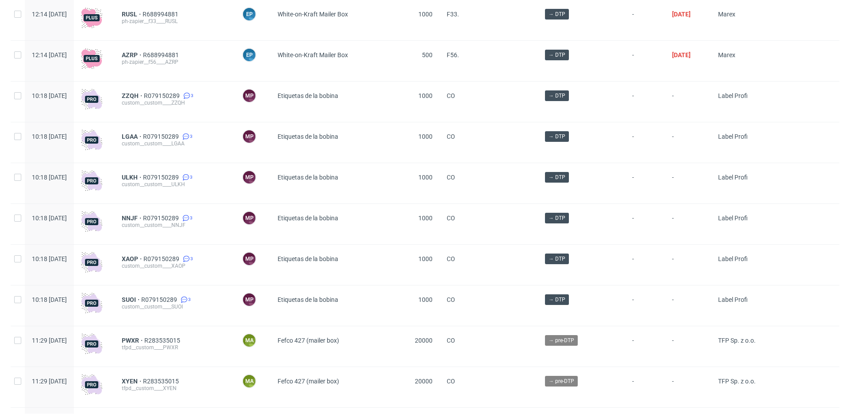
scroll to position [281, 0]
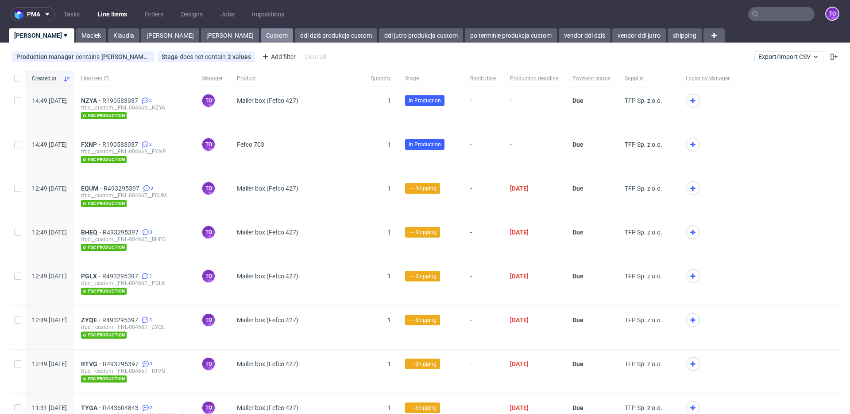
scroll to position [2, 0]
